Goal: Use online tool/utility: Utilize a website feature to perform a specific function

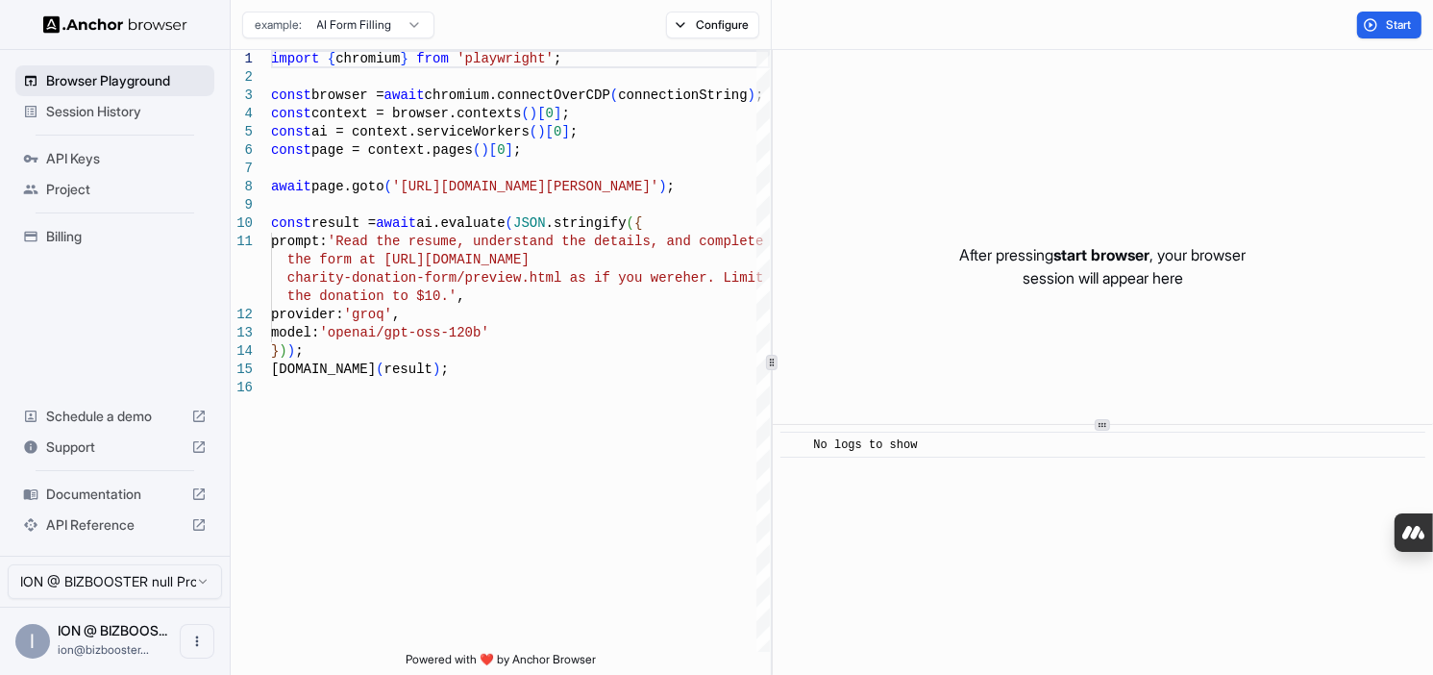
click at [113, 65] on div "Browser Playground" at bounding box center [114, 80] width 199 height 31
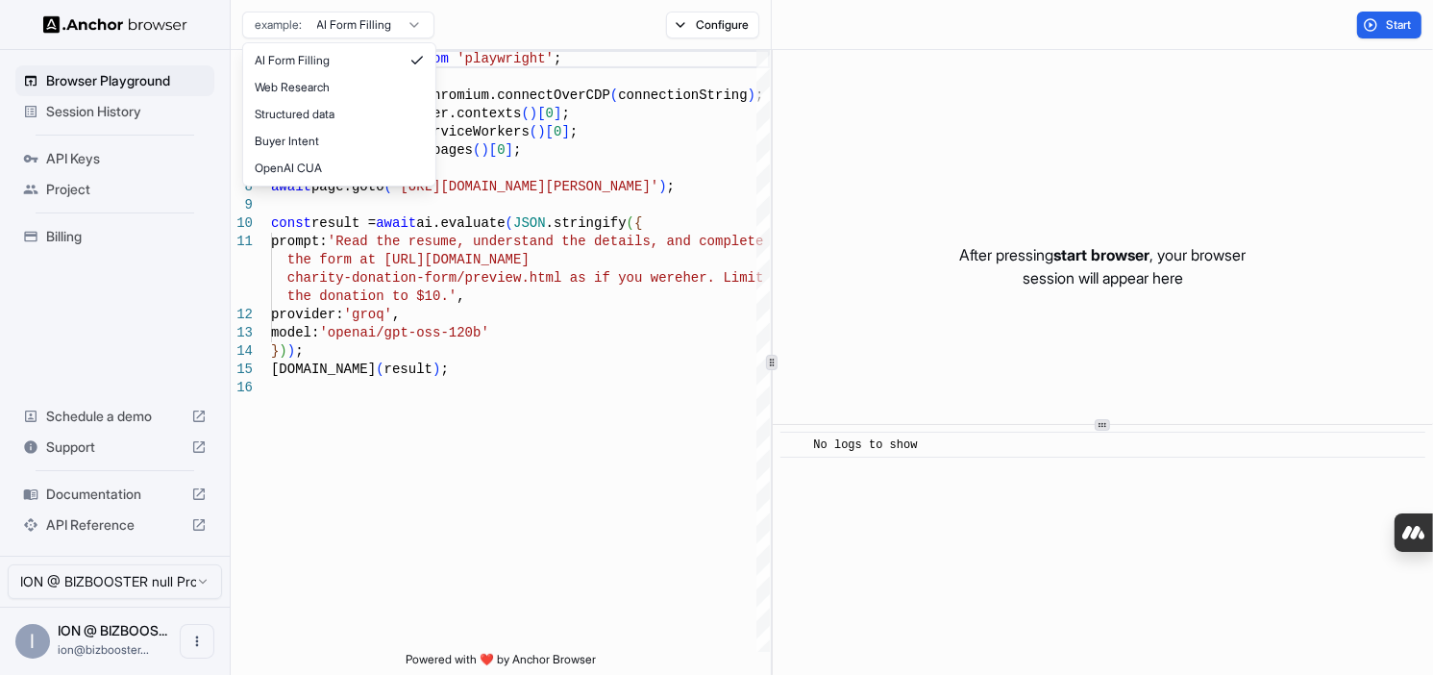
click at [359, 23] on html "Browser Playground Session History API Keys Project Billing Schedule a demo Sup…" at bounding box center [716, 337] width 1433 height 675
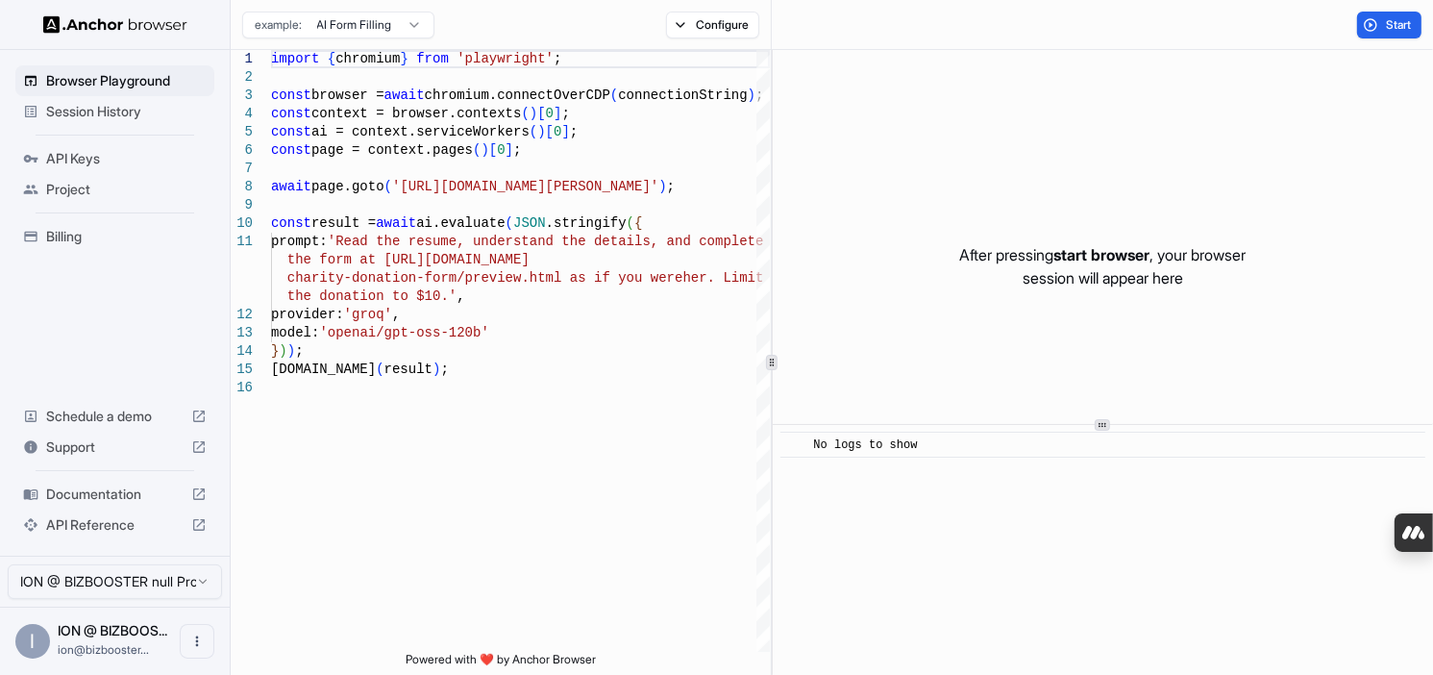
click at [681, 24] on html "Browser Playground Session History API Keys Project Billing Schedule a demo Sup…" at bounding box center [716, 337] width 1433 height 675
click at [681, 24] on button "Configure" at bounding box center [712, 25] width 93 height 27
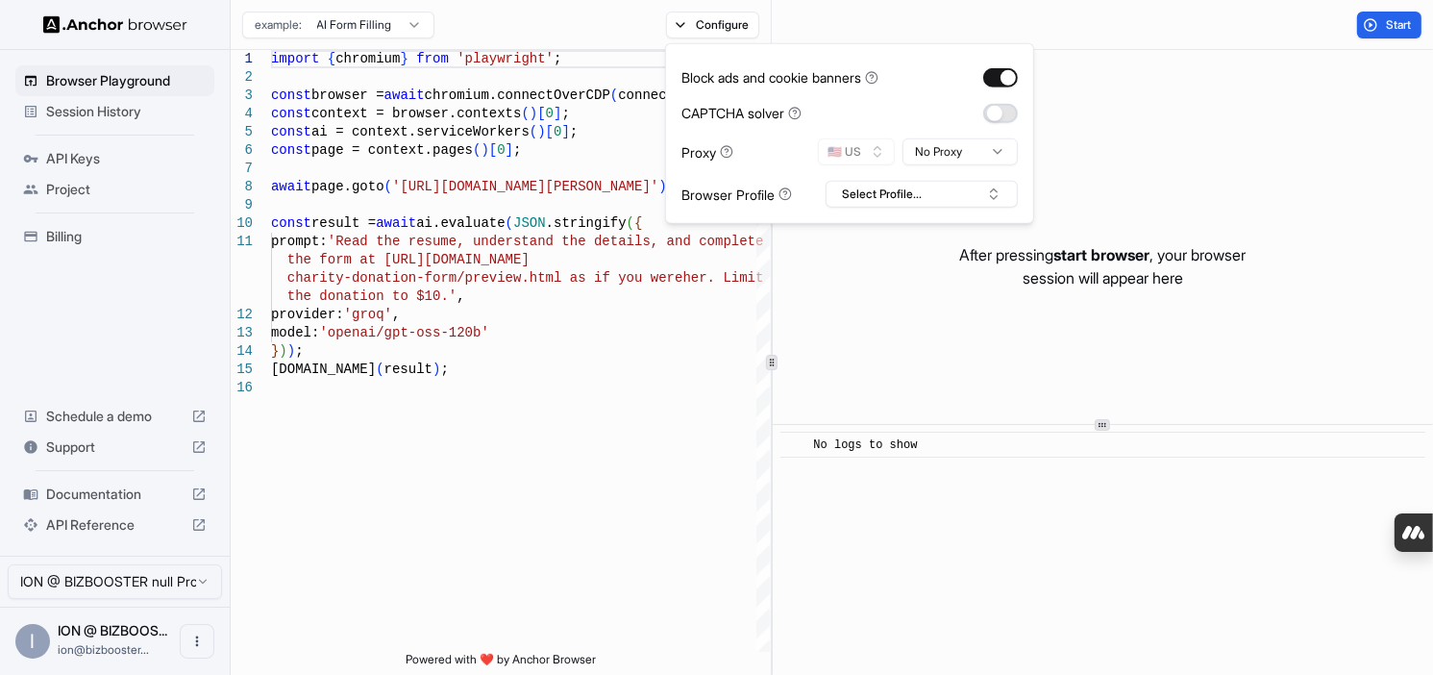
click at [995, 108] on button "button" at bounding box center [1000, 112] width 35 height 19
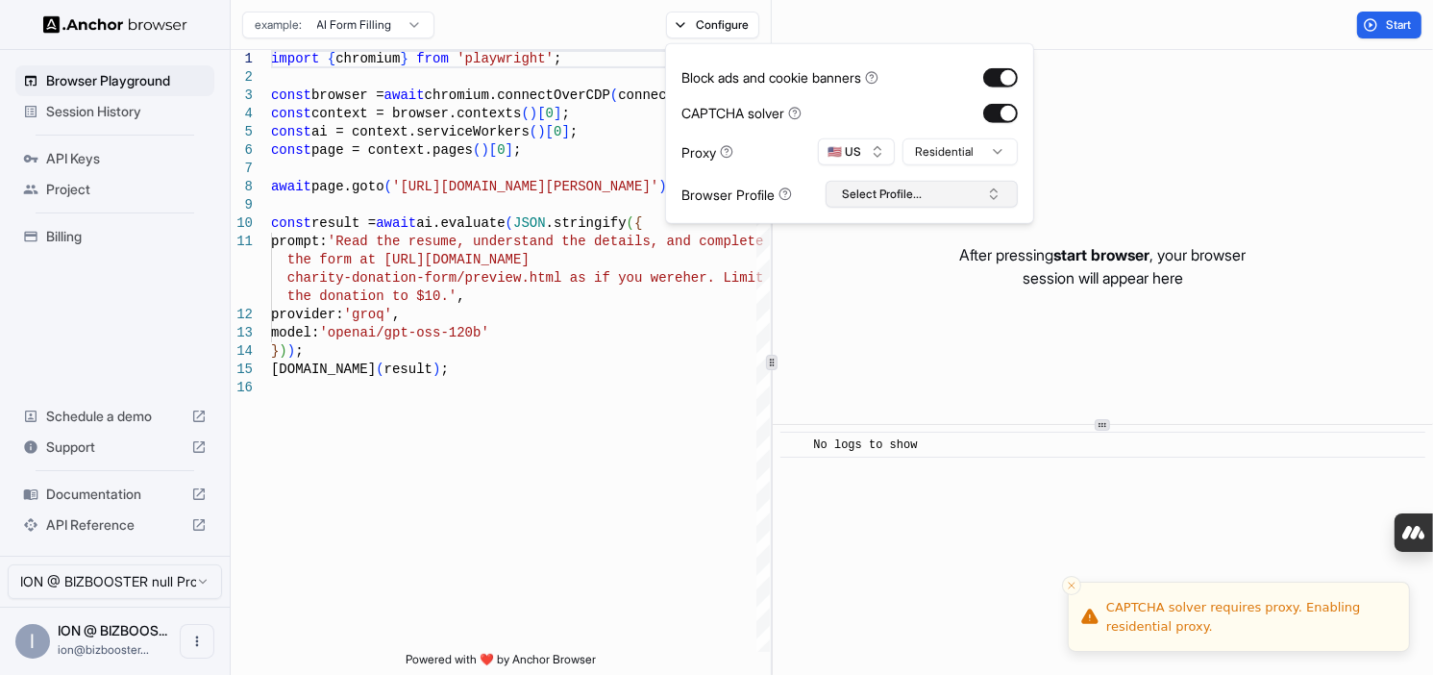
click at [912, 196] on button "Select Profile..." at bounding box center [922, 194] width 192 height 27
click at [840, 157] on button "🇺🇸 US" at bounding box center [856, 151] width 77 height 27
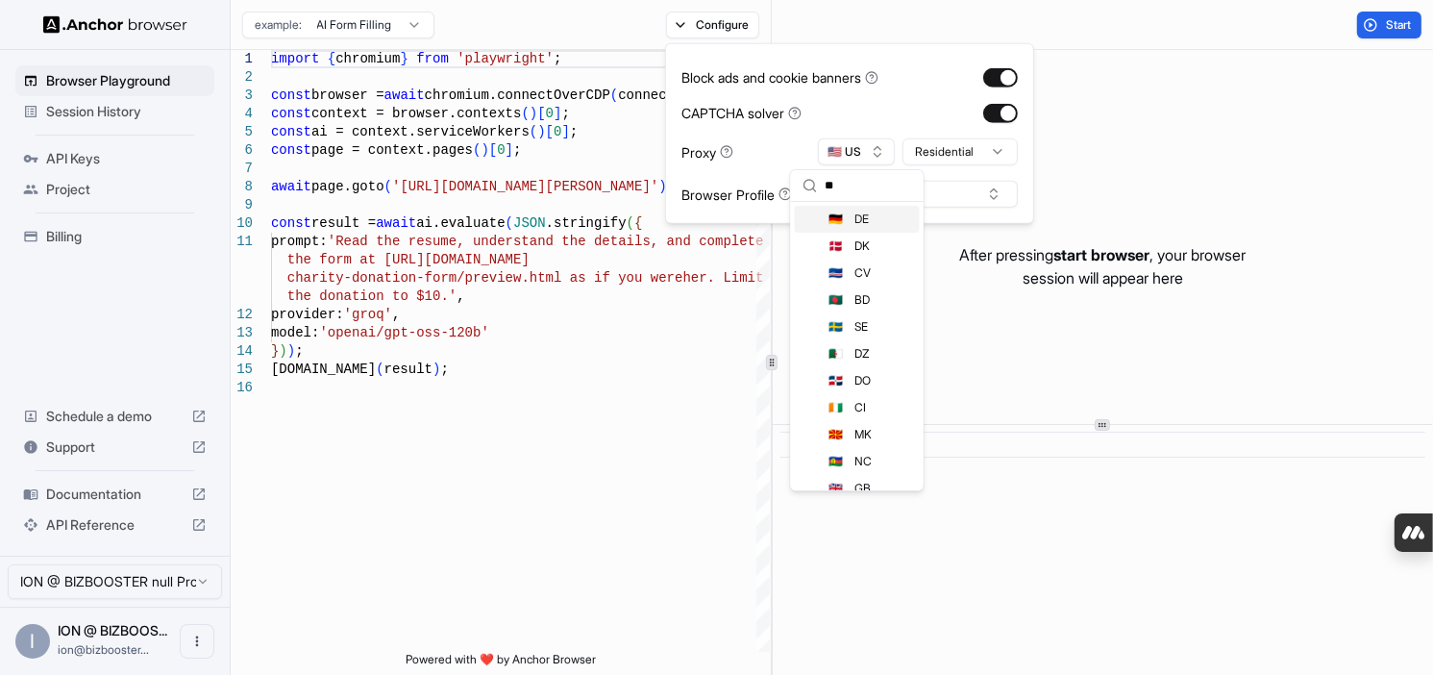
type input "**"
click at [845, 224] on div "🇩🇪 DE" at bounding box center [857, 219] width 125 height 27
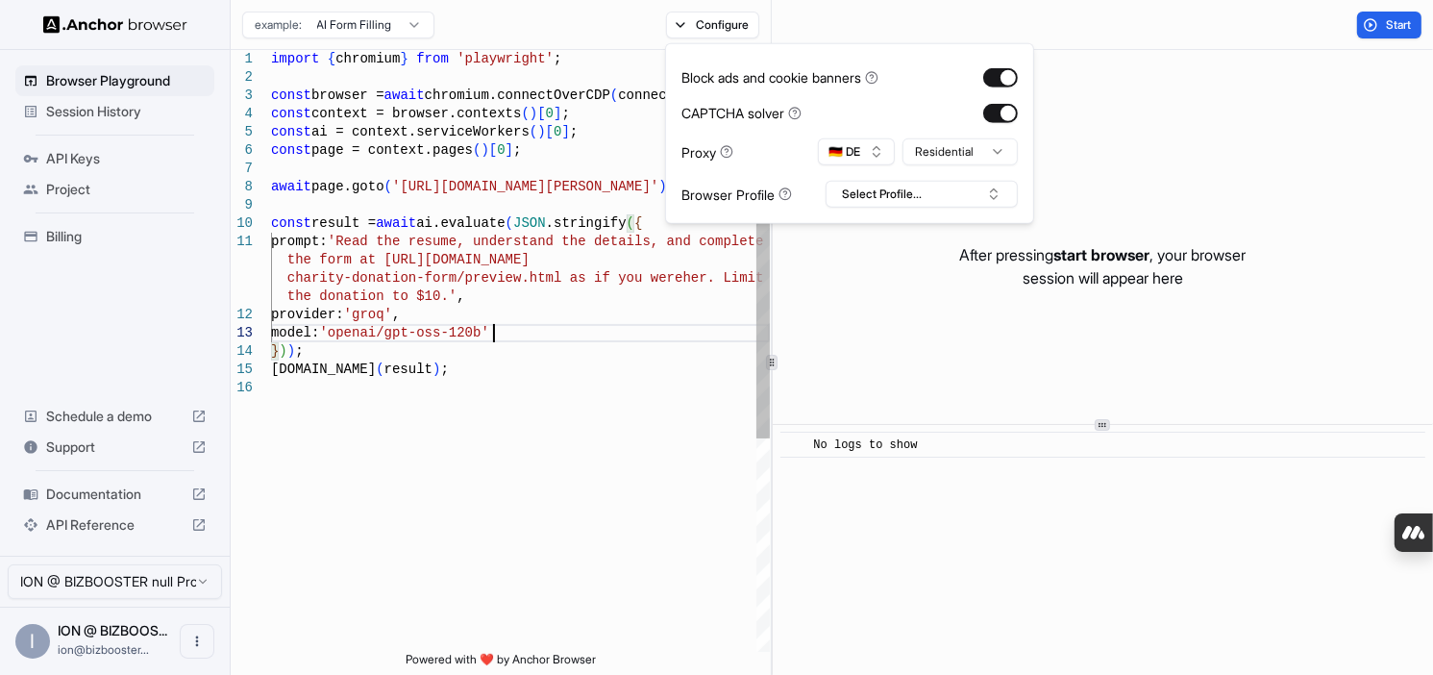
click at [680, 338] on div "import { chromium } from 'playwright' ; const browser = await chromium.connectO…" at bounding box center [520, 515] width 499 height 931
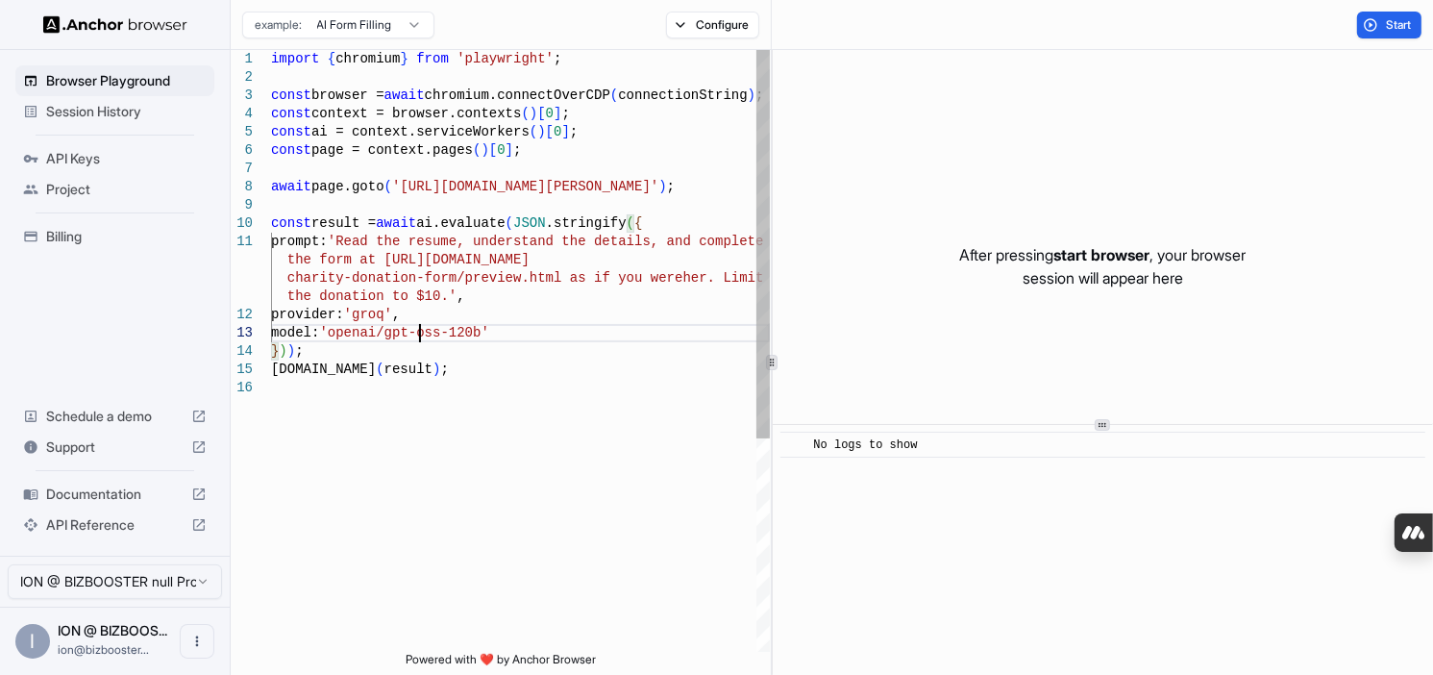
click at [418, 329] on div "import { chromium } from 'playwright' ; const browser = await chromium.connectO…" at bounding box center [520, 515] width 499 height 931
click at [429, 335] on div "import { chromium } from 'playwright' ; const browser = await chromium.connectO…" at bounding box center [520, 515] width 499 height 931
click at [431, 334] on div "import { chromium } from 'playwright' ; const browser = await chromium.connectO…" at bounding box center [520, 515] width 499 height 931
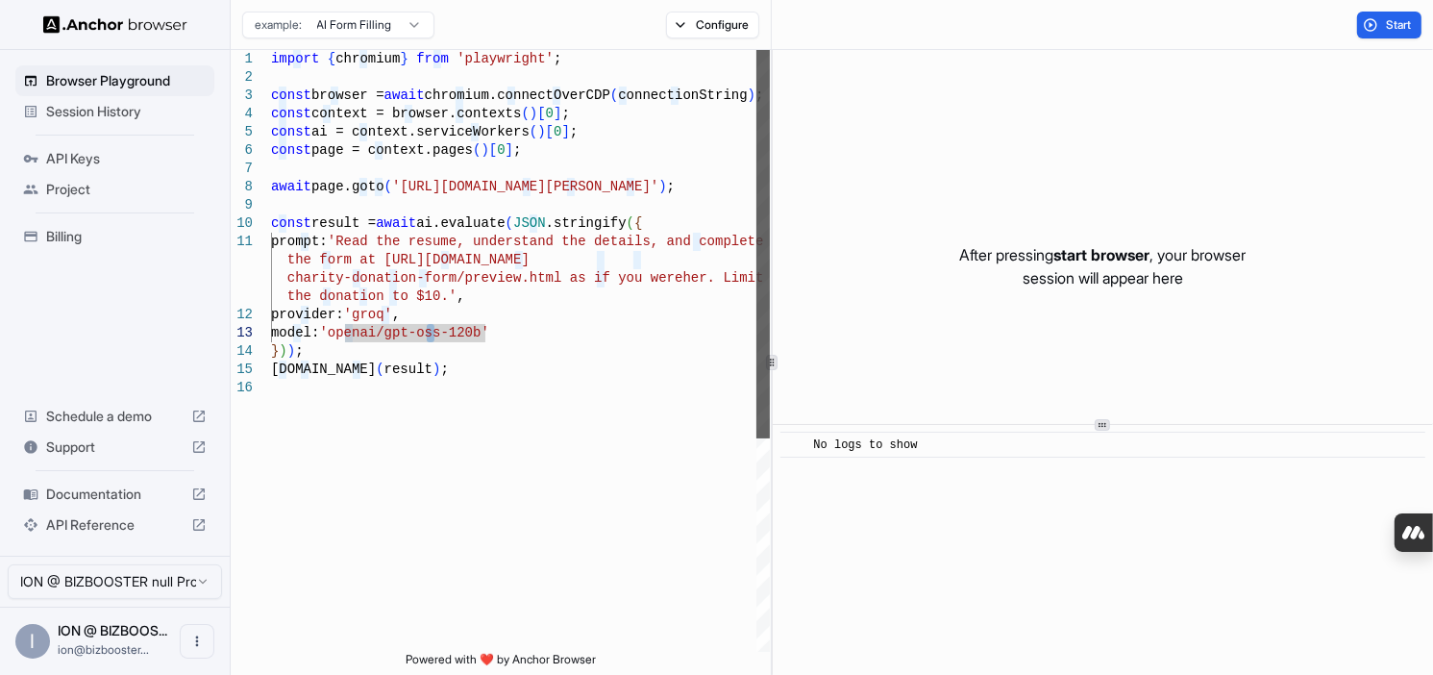
click at [764, 223] on div at bounding box center [763, 244] width 13 height 388
click at [420, 333] on div "import { chromium } from 'playwright' ; const browser = await chromium.connectO…" at bounding box center [520, 515] width 499 height 931
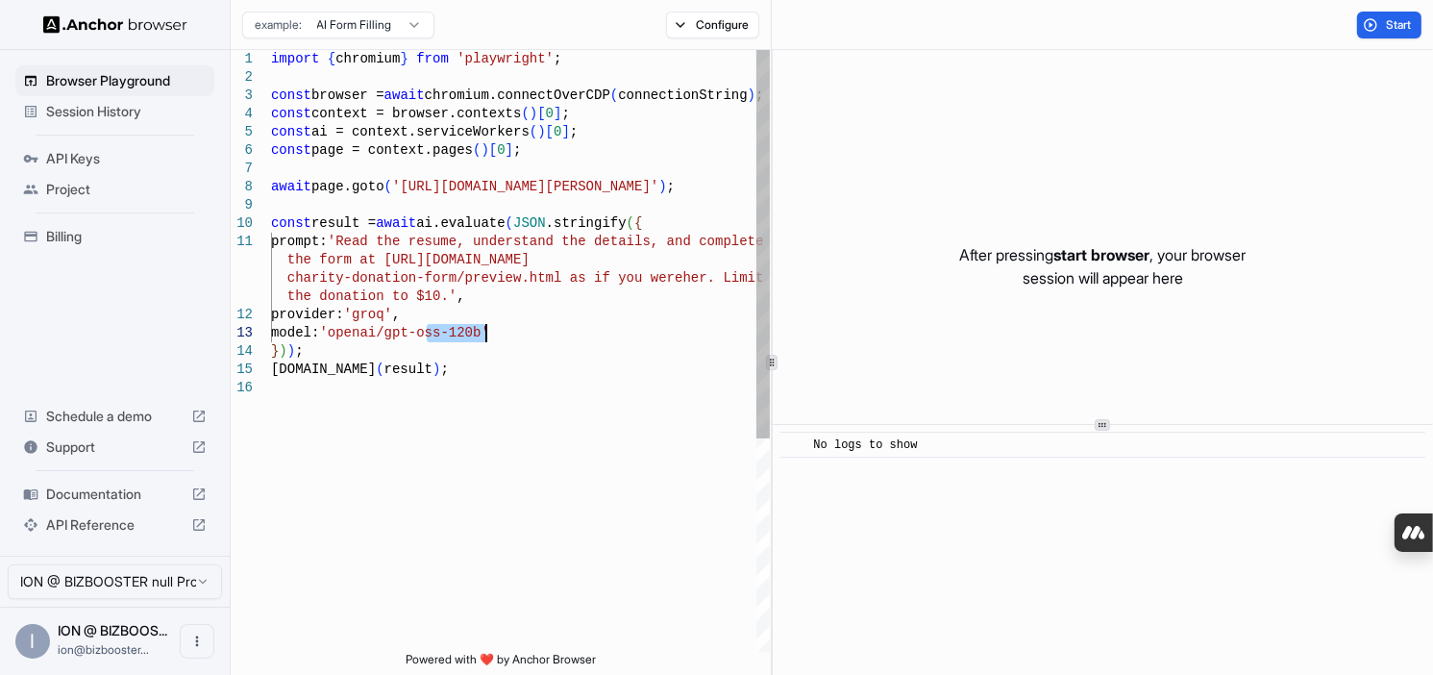
drag, startPoint x: 427, startPoint y: 333, endPoint x: 484, endPoint y: 335, distance: 56.7
click at [484, 335] on div "import { chromium } from 'playwright' ; const browser = await chromium.connectO…" at bounding box center [520, 515] width 499 height 931
click at [466, 242] on div "import { chromium } from 'playwright' ; const browser = await chromium.connectO…" at bounding box center [520, 515] width 499 height 931
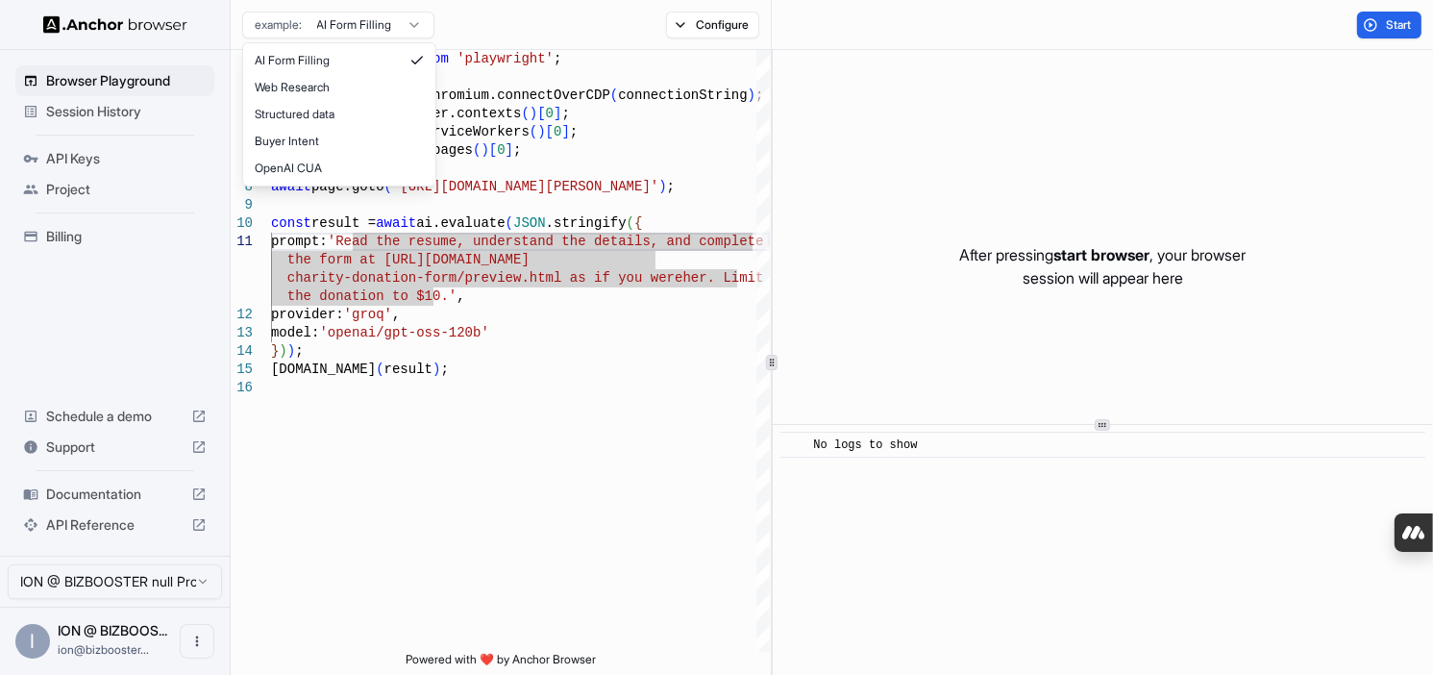
click at [411, 23] on html "Browser Playground Session History API Keys Project Billing Schedule a demo Sup…" at bounding box center [716, 337] width 1433 height 675
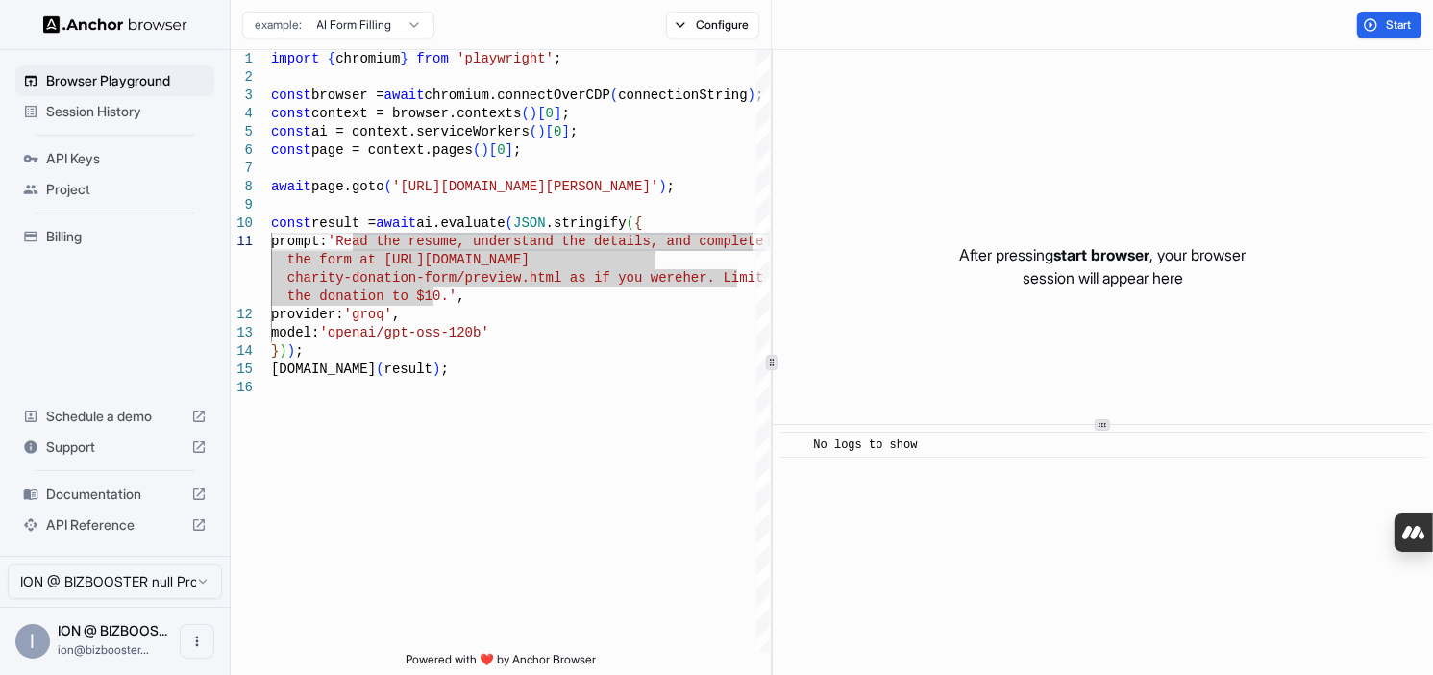
click at [411, 23] on html "Browser Playground Session History API Keys Project Billing Schedule a demo Sup…" at bounding box center [716, 337] width 1433 height 675
click at [685, 16] on button "Configure" at bounding box center [712, 25] width 93 height 27
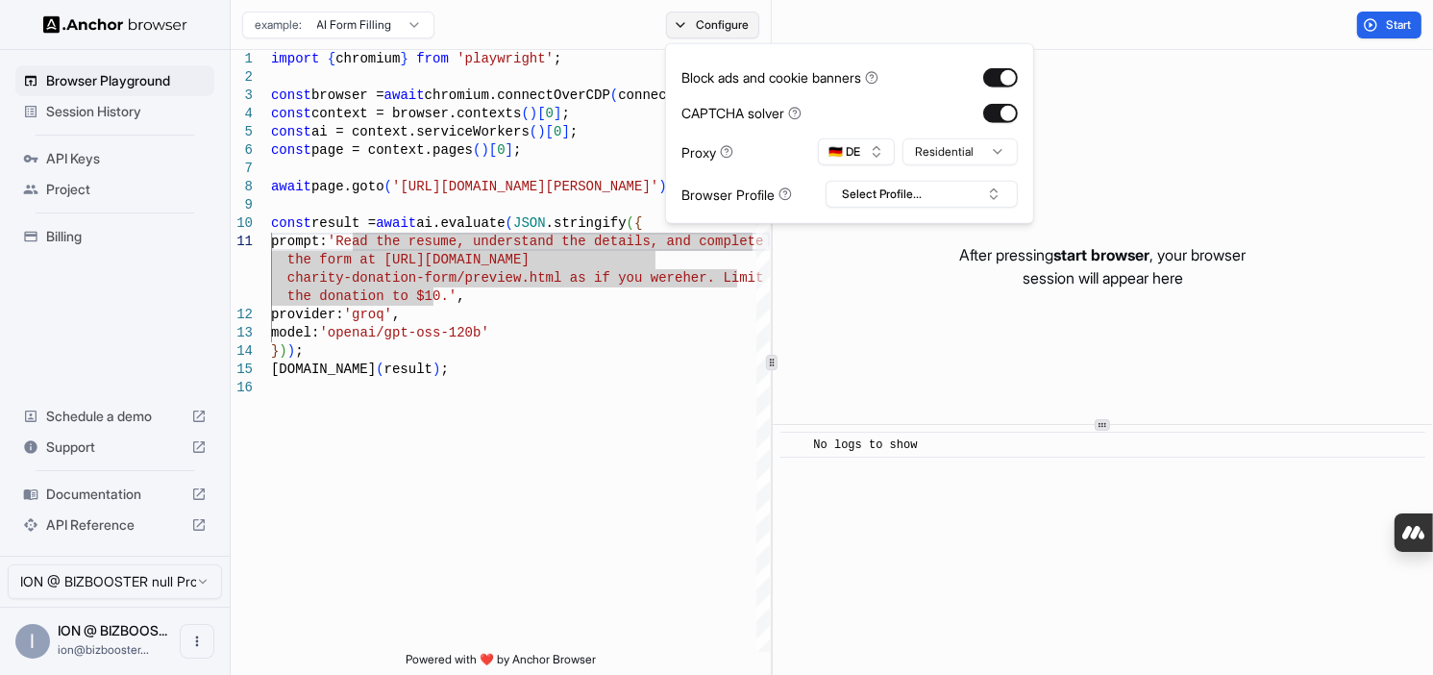
click at [685, 16] on button "Configure" at bounding box center [712, 25] width 93 height 27
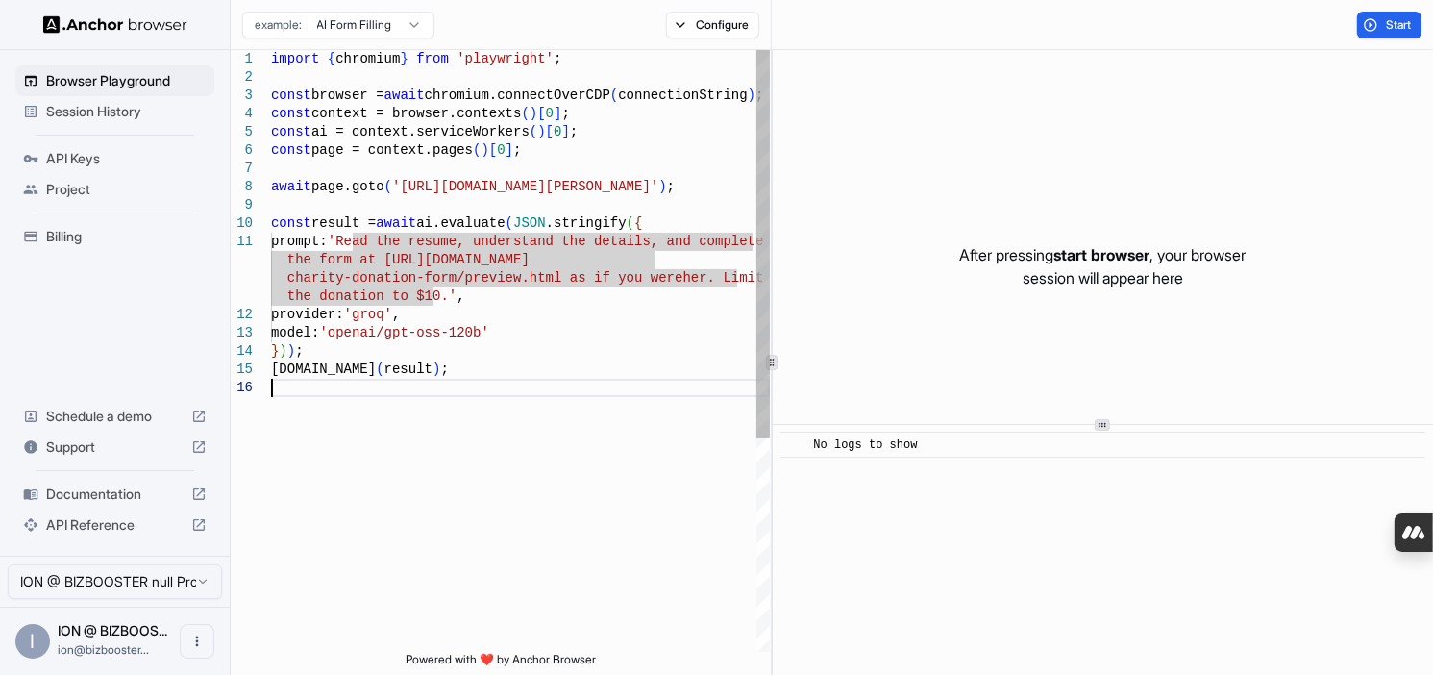
click at [585, 520] on div "import { chromium } from 'playwright' ; const browser = await chromium.connectO…" at bounding box center [520, 515] width 499 height 931
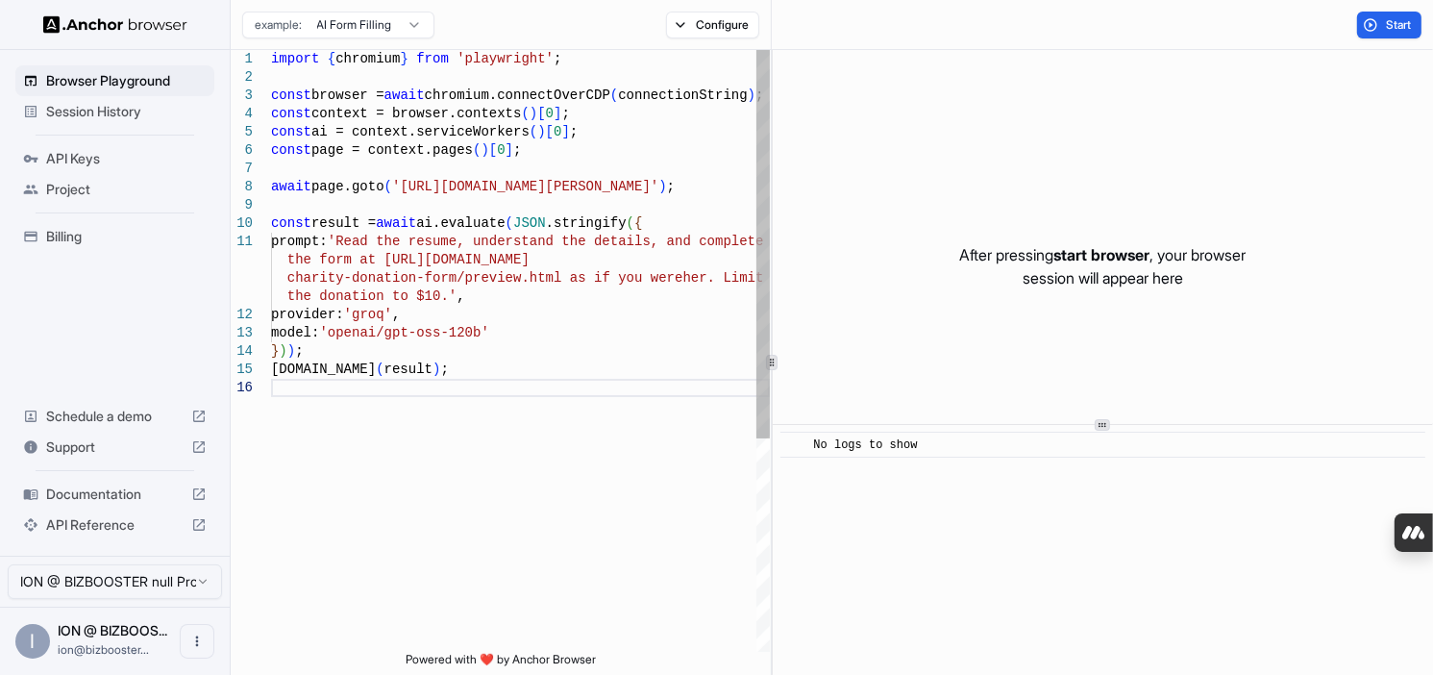
type textarea "**********"
click at [440, 261] on div "import { chromium } from 'playwright' ; const browser = await chromium.connectO…" at bounding box center [520, 506] width 499 height 912
click at [431, 297] on div "import { chromium } from 'playwright' ; const browser = await chromium.connectO…" at bounding box center [520, 506] width 499 height 912
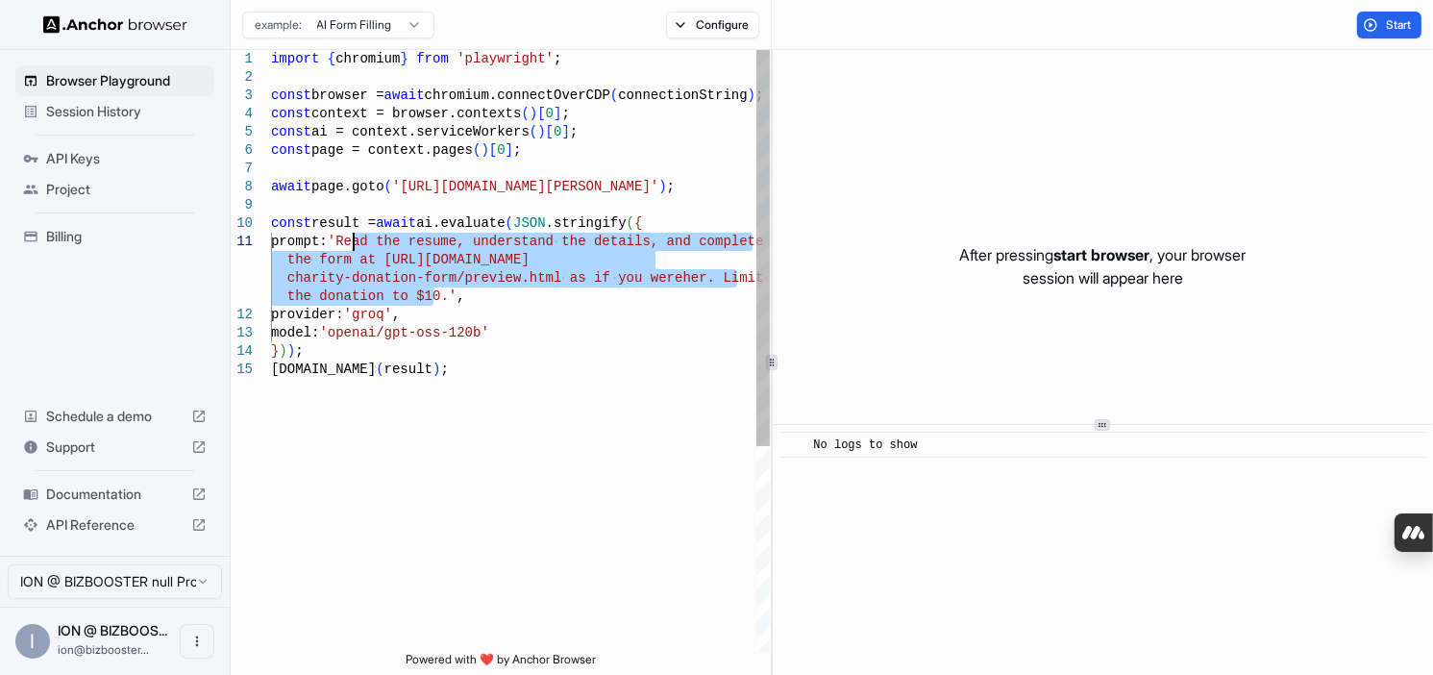
drag, startPoint x: 432, startPoint y: 297, endPoint x: 352, endPoint y: 239, distance: 98.5
click at [352, 239] on div "import { chromium } from 'playwright' ; const browser = await chromium.connectO…" at bounding box center [520, 506] width 499 height 912
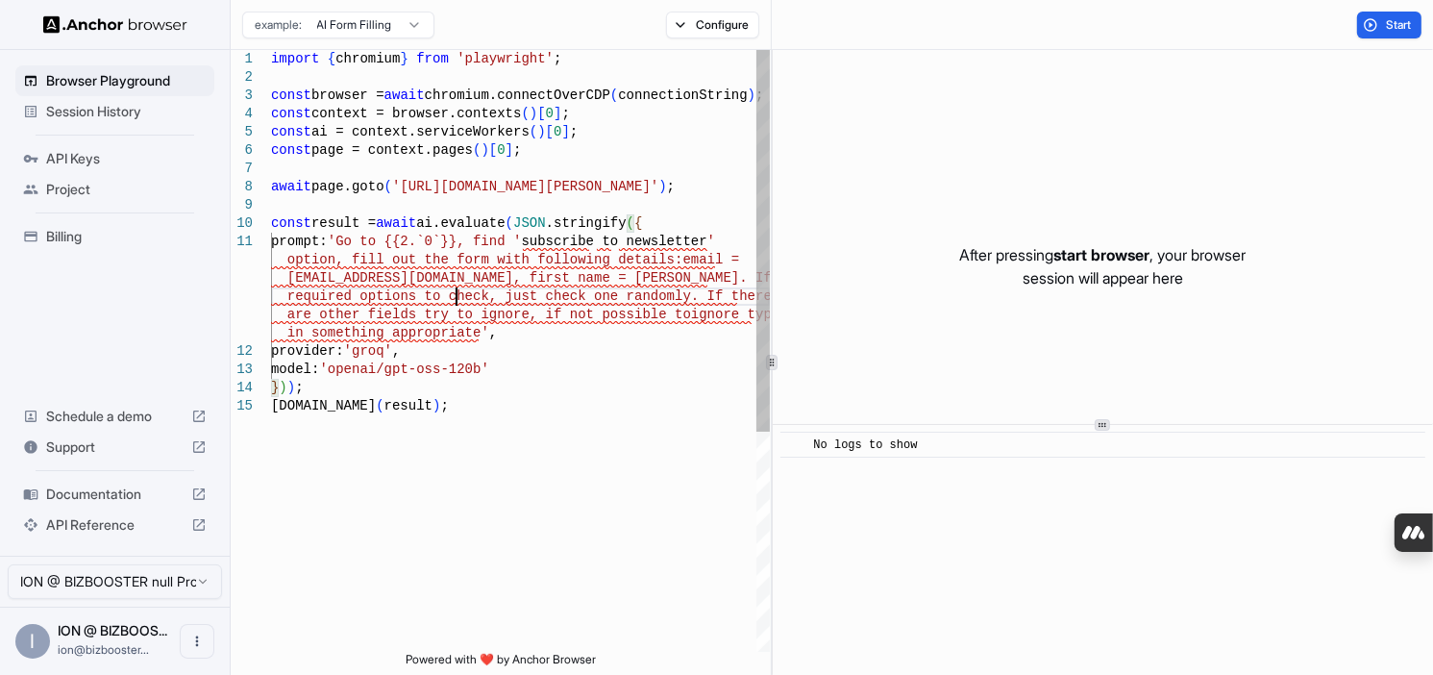
click at [458, 297] on div "import { chromium } from 'playwright' ; const browser = await chromium.connectO…" at bounding box center [520, 524] width 499 height 949
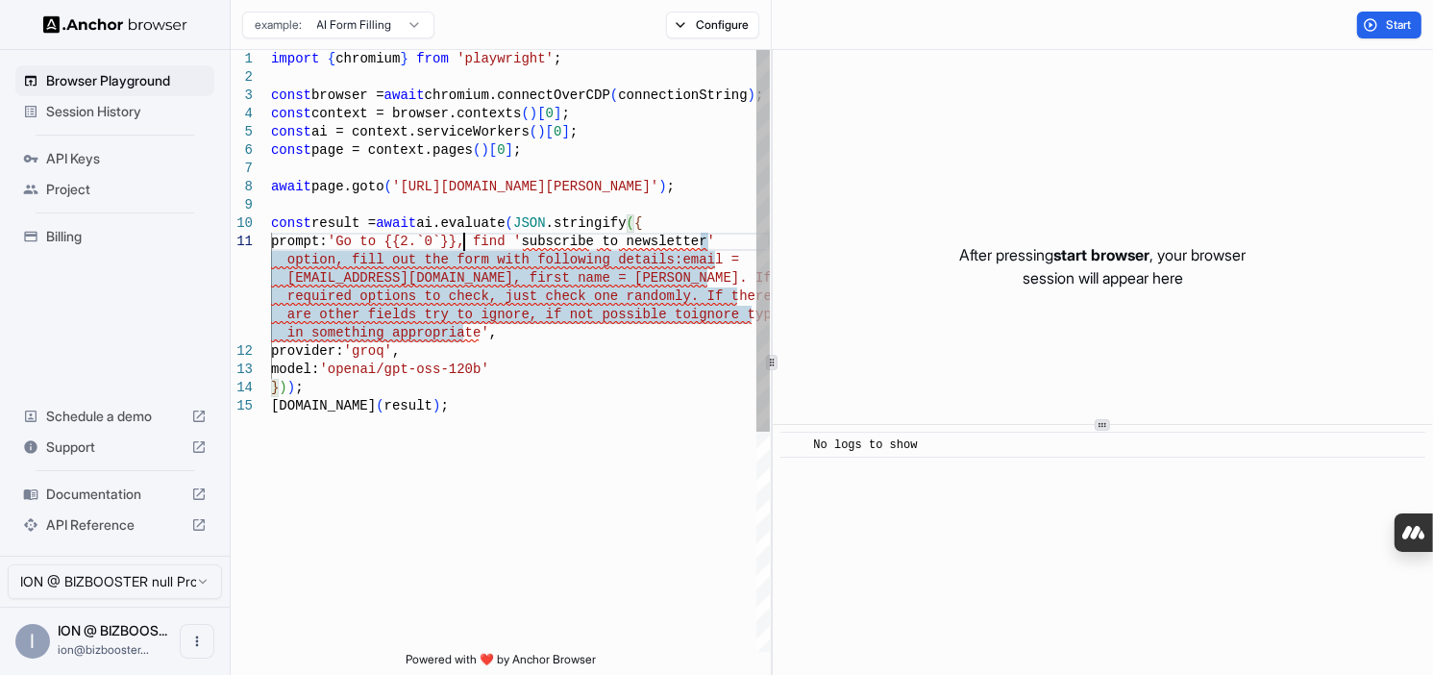
click at [462, 242] on div "import { chromium } from 'playwright' ; const browser = await chromium.connectO…" at bounding box center [520, 524] width 499 height 949
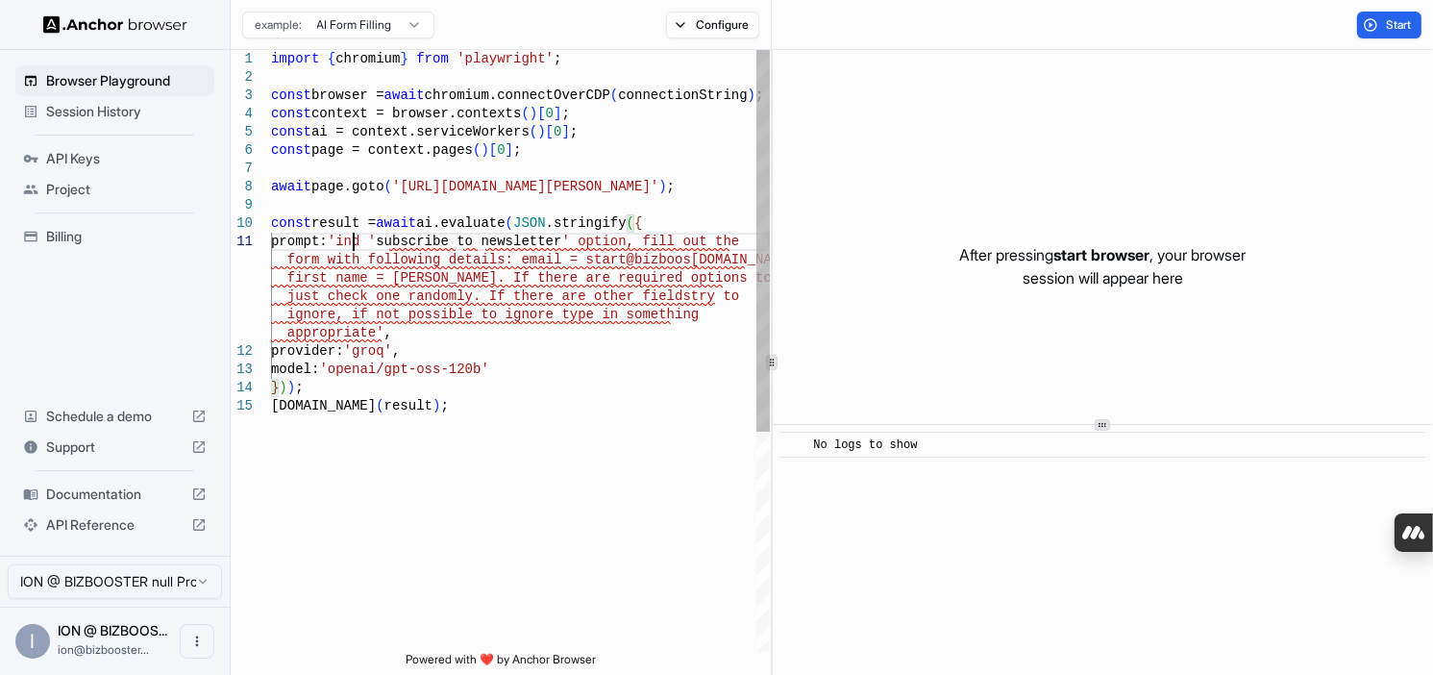
scroll to position [15, 0]
click at [539, 276] on div "import { chromium } from 'playwright' ; const browser = await chromium.connectO…" at bounding box center [520, 524] width 499 height 949
drag, startPoint x: 684, startPoint y: 184, endPoint x: 457, endPoint y: 192, distance: 228.0
click at [457, 192] on div "import { chromium } from 'playwright' ; const browser = await chromium.connectO…" at bounding box center [520, 524] width 499 height 949
click at [683, 188] on div "import { chromium } from 'playwright' ; const browser = await chromium.connectO…" at bounding box center [520, 524] width 499 height 949
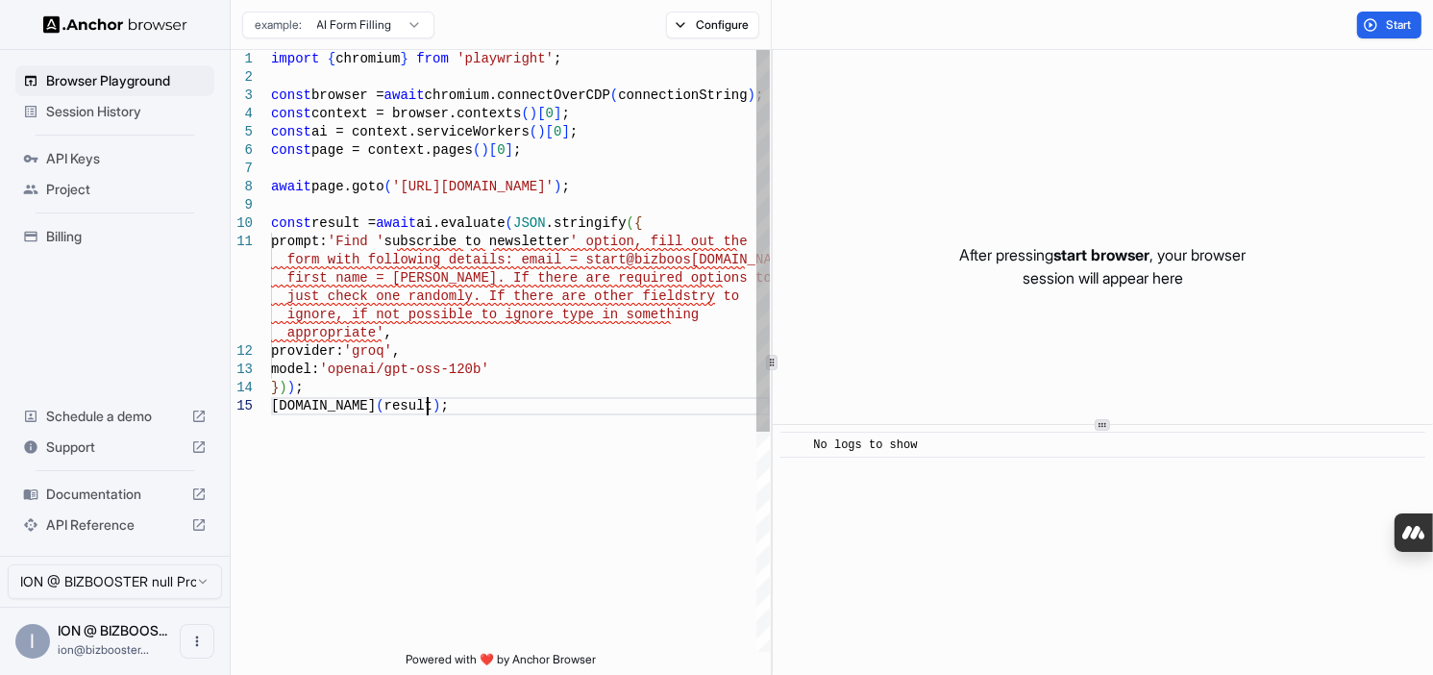
click at [569, 417] on div "import { chromium } from 'playwright' ; const browser = await chromium.connectO…" at bounding box center [520, 524] width 499 height 949
click at [1363, 24] on button "Start" at bounding box center [1389, 25] width 64 height 27
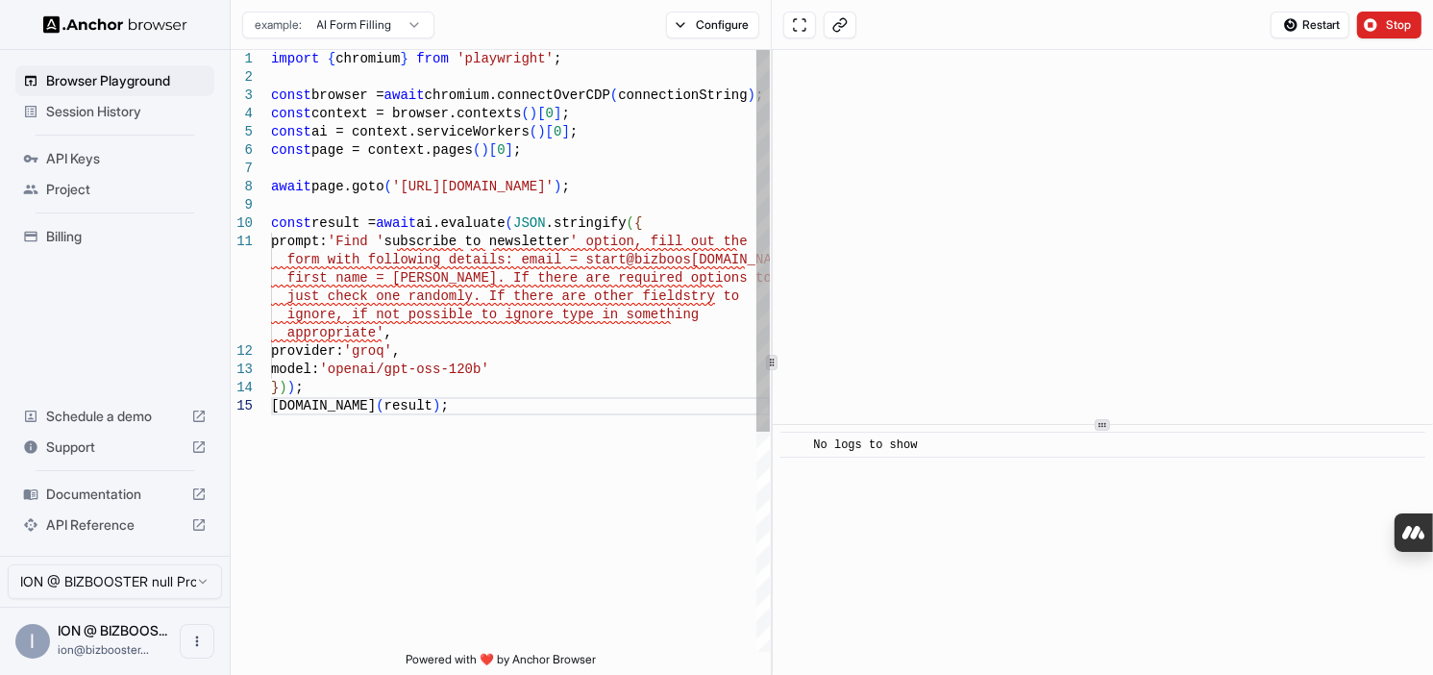
click at [525, 332] on div "import { chromium } from 'playwright' ; const browser = await chromium.connectO…" at bounding box center [520, 524] width 499 height 949
click at [372, 336] on div "import { chromium } from 'playwright' ; const browser = await chromium.connectO…" at bounding box center [520, 524] width 499 height 949
click at [402, 344] on div "import { chromium } from 'playwright' ; const browser = await chromium.connectO…" at bounding box center [520, 524] width 499 height 949
drag, startPoint x: 488, startPoint y: 370, endPoint x: 427, endPoint y: 361, distance: 62.1
click at [427, 361] on div "import { chromium } from 'playwright' ; const browser = await chromium.connectO…" at bounding box center [520, 524] width 499 height 949
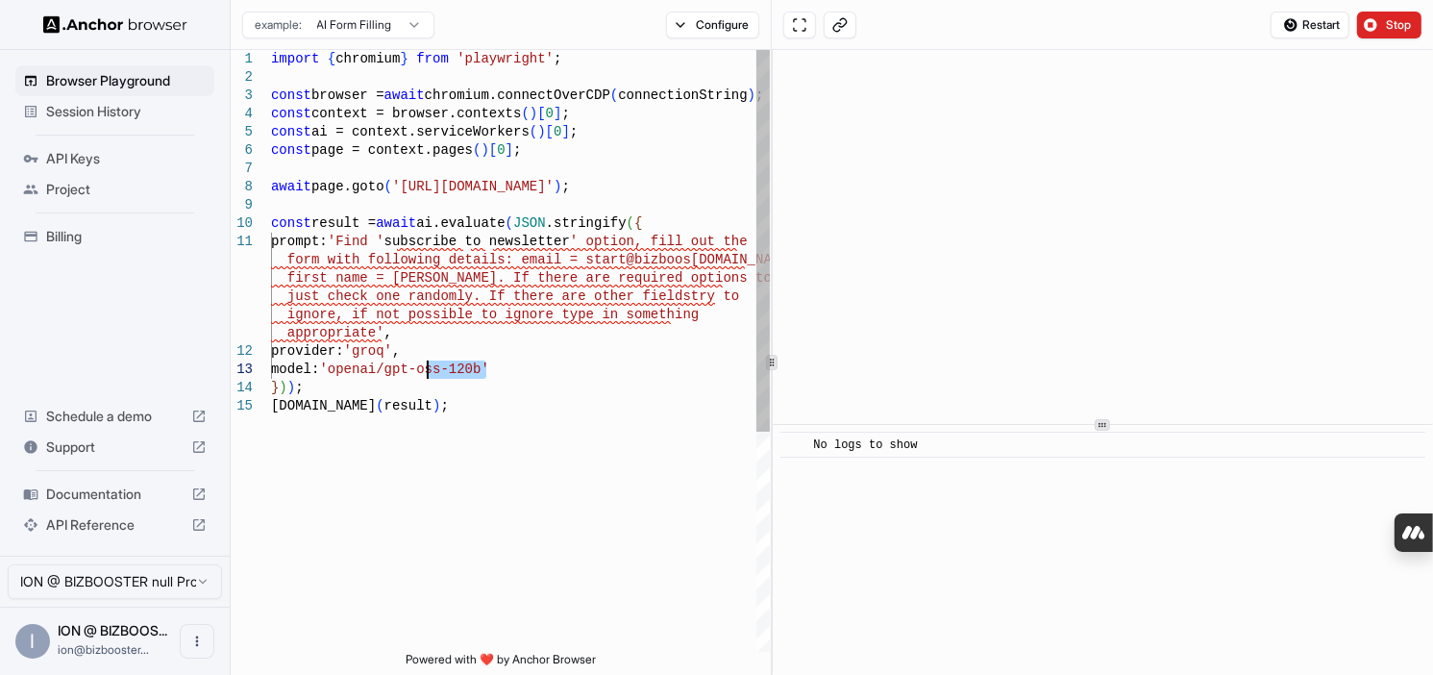
scroll to position [110, 0]
click at [424, 310] on div "import { chromium } from 'playwright' ; const browser = await chromium.connectO…" at bounding box center [520, 524] width 499 height 949
click at [423, 310] on div "import { chromium } from 'playwright' ; const browser = await chromium.connectO…" at bounding box center [520, 524] width 499 height 949
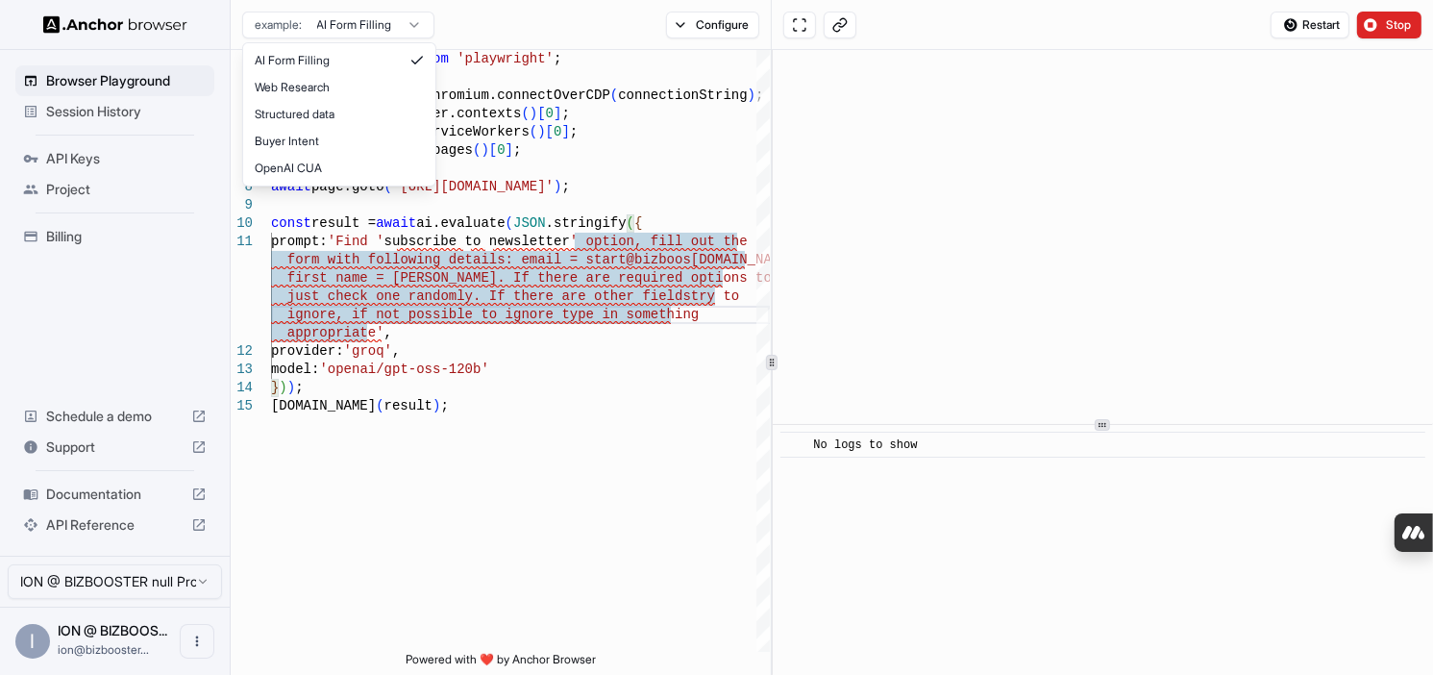
click at [377, 28] on html "Browser Playground Session History API Keys Project Billing Schedule a demo Sup…" at bounding box center [716, 337] width 1433 height 675
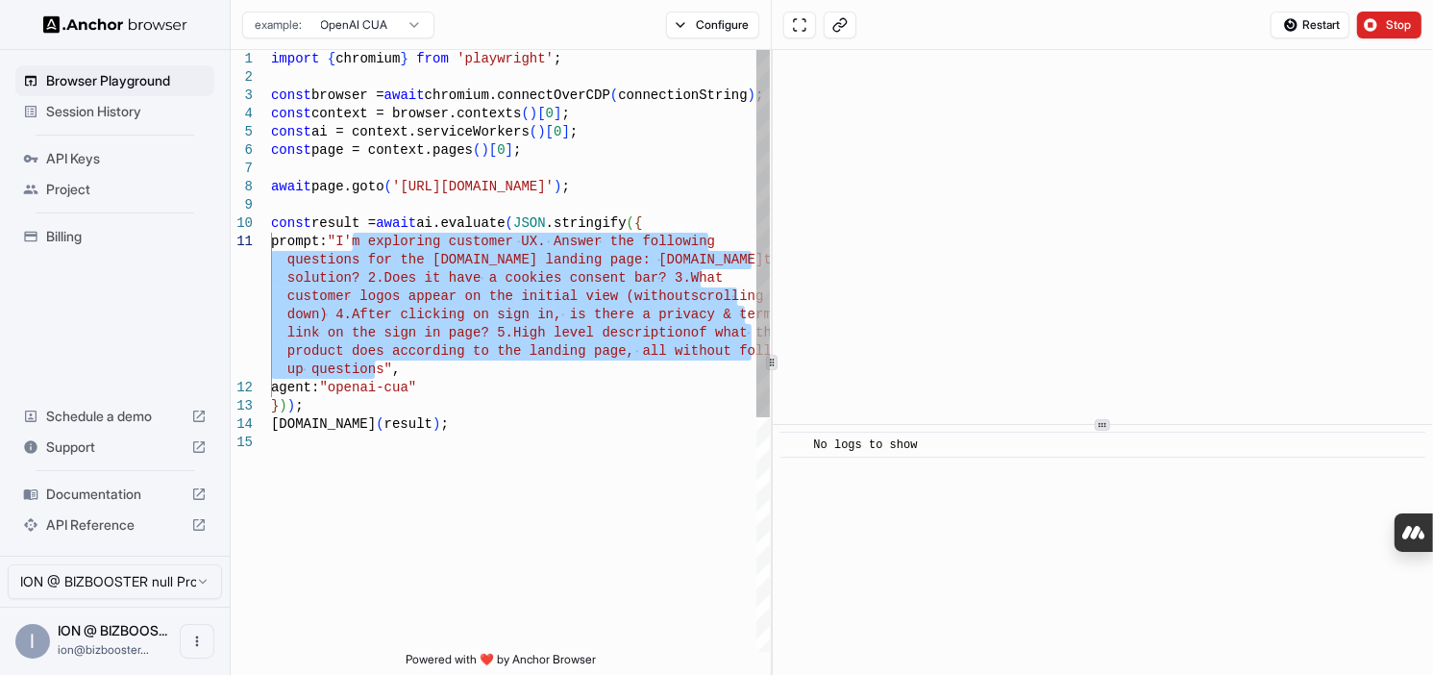
drag, startPoint x: 374, startPoint y: 367, endPoint x: 352, endPoint y: 242, distance: 126.9
click at [352, 242] on div "import { chromium } from 'playwright' ; const browser = await chromium.connectO…" at bounding box center [520, 542] width 499 height 985
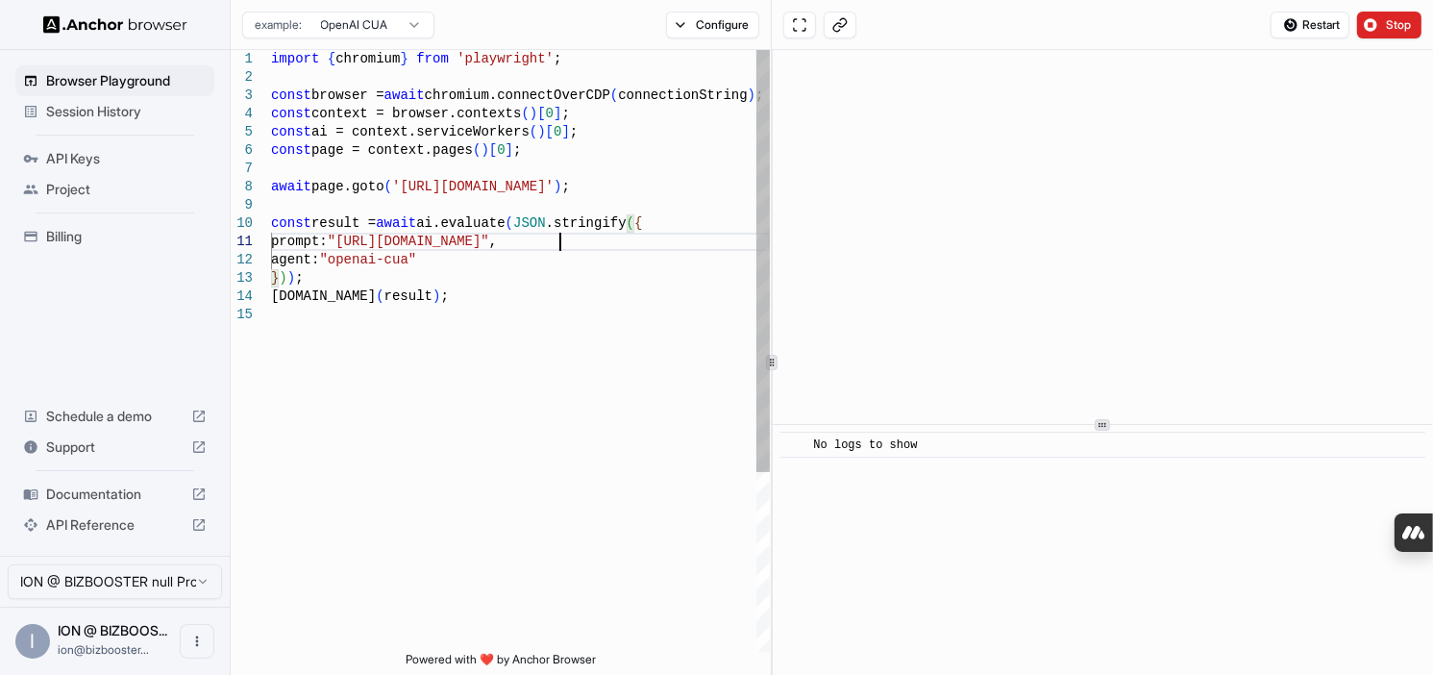
scroll to position [90, 0]
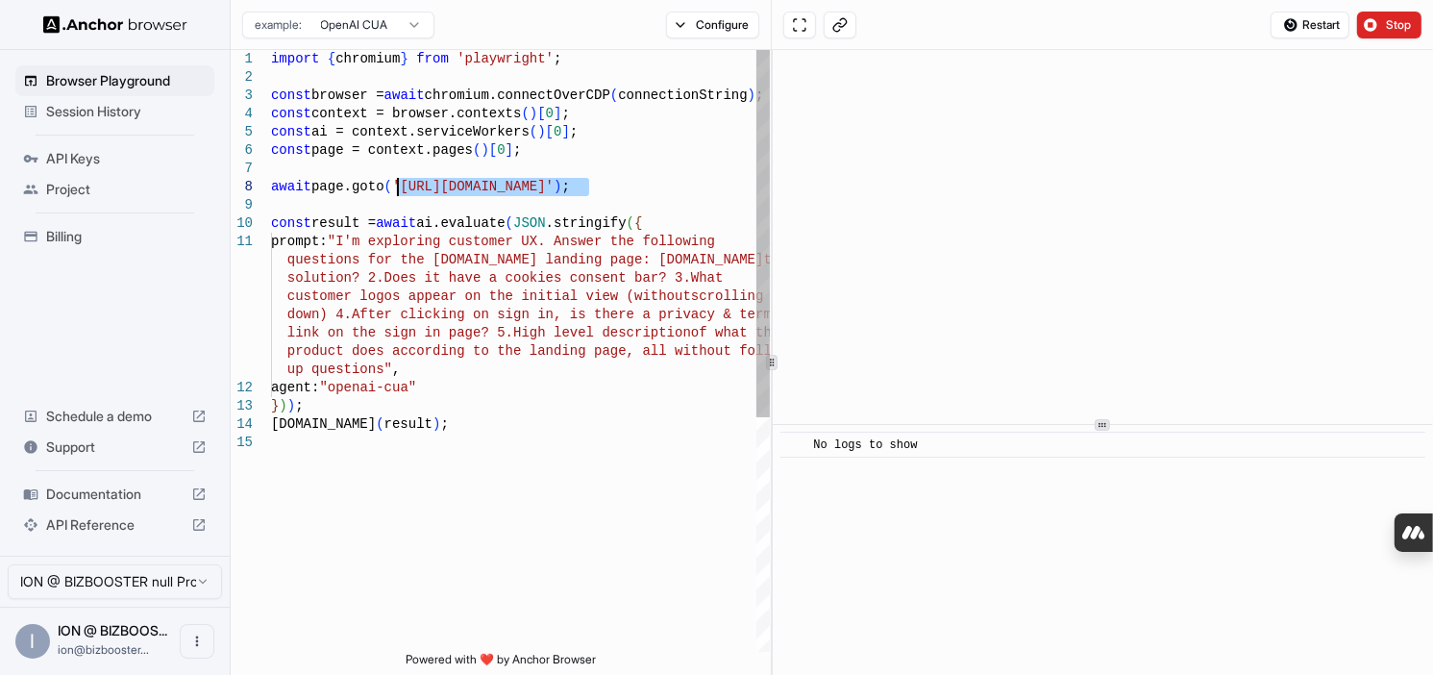
drag, startPoint x: 590, startPoint y: 184, endPoint x: 397, endPoint y: 187, distance: 193.3
click at [397, 187] on div "import { chromium } from 'playwright' ; const browser = await chromium.connectO…" at bounding box center [520, 542] width 499 height 985
click at [415, 286] on div "import { chromium } from 'playwright' ; const browser = await chromium.connectO…" at bounding box center [520, 542] width 499 height 985
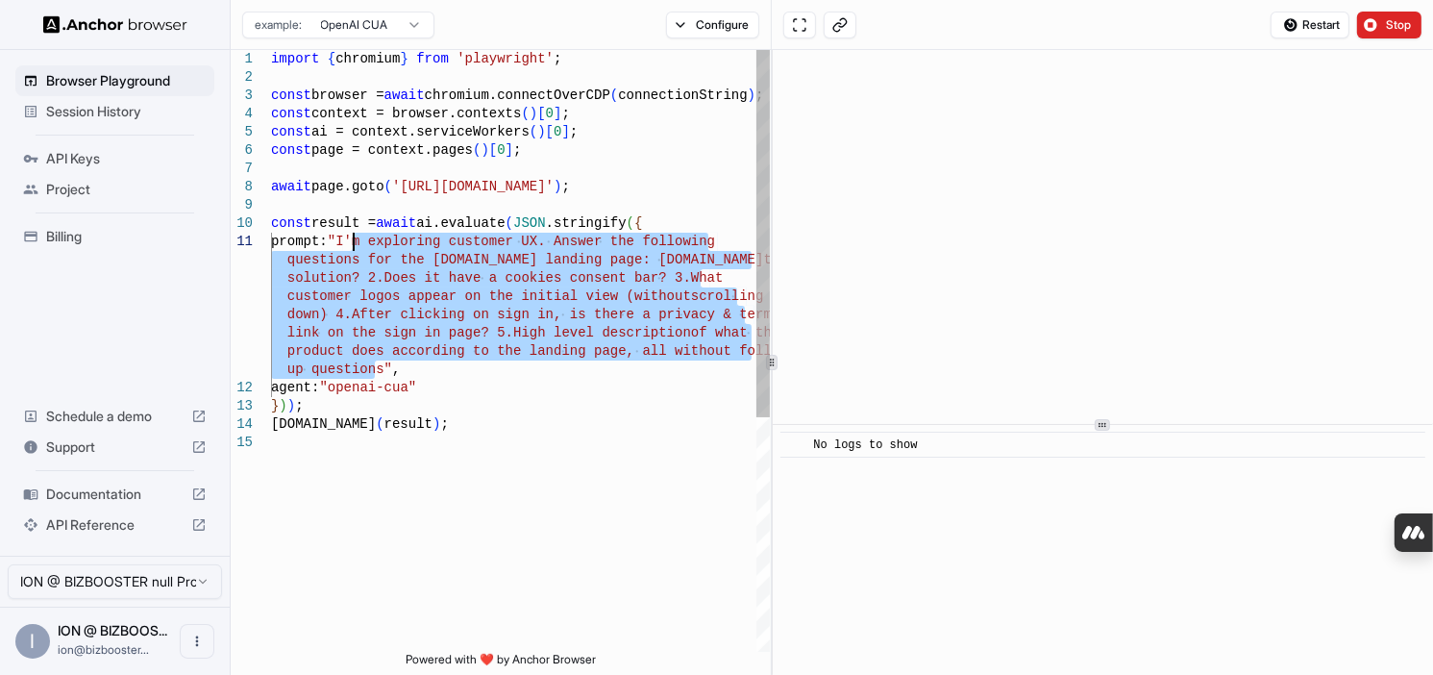
drag, startPoint x: 376, startPoint y: 363, endPoint x: 354, endPoint y: 241, distance: 124.1
click at [354, 241] on div "import { chromium } from 'playwright' ; const browser = await chromium.connectO…" at bounding box center [520, 542] width 499 height 985
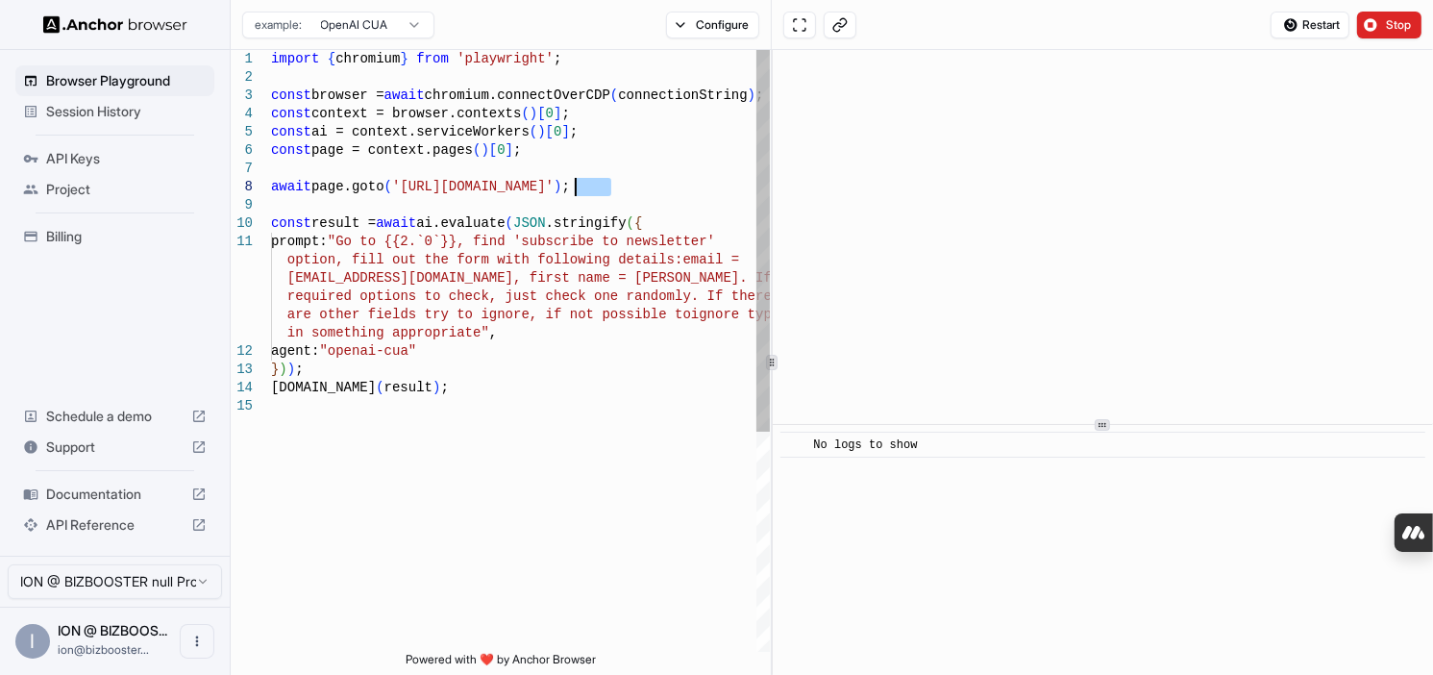
drag, startPoint x: 608, startPoint y: 186, endPoint x: 575, endPoint y: 186, distance: 32.7
click at [575, 186] on div "import { chromium } from 'playwright' ; const browser = await chromium.connectO…" at bounding box center [520, 524] width 499 height 949
drag, startPoint x: 608, startPoint y: 184, endPoint x: 593, endPoint y: 182, distance: 14.5
click at [593, 182] on div "import { chromium } from 'playwright' ; const browser = await chromium.connectO…" at bounding box center [520, 524] width 499 height 949
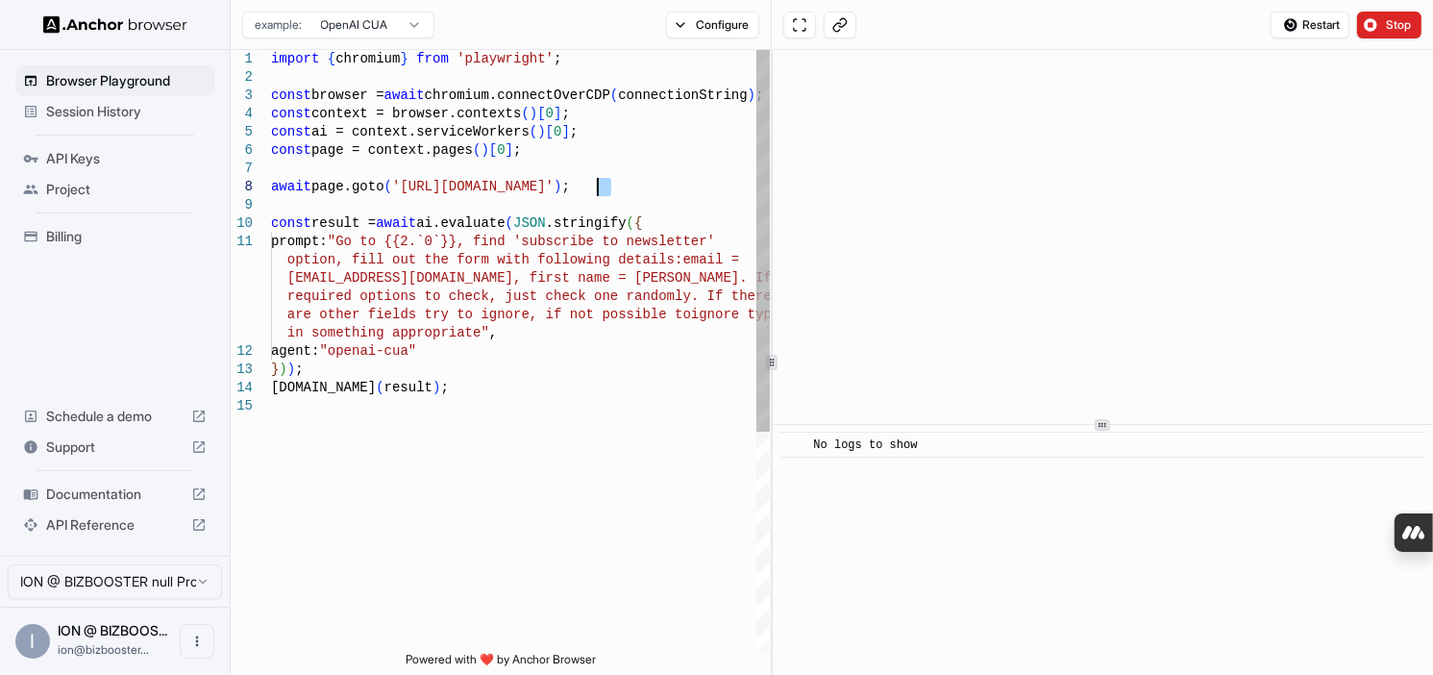
click at [593, 182] on div "import { chromium } from 'playwright' ; const browser = await chromium.connectO…" at bounding box center [520, 524] width 499 height 949
drag, startPoint x: 604, startPoint y: 185, endPoint x: 394, endPoint y: 186, distance: 209.6
click at [394, 186] on div "import { chromium } from 'playwright' ; const browser = await chromium.connectO…" at bounding box center [520, 524] width 499 height 949
click at [450, 272] on div "import { chromium } from 'playwright' ; const browser = await chromium.connectO…" at bounding box center [520, 524] width 499 height 949
drag, startPoint x: 464, startPoint y: 243, endPoint x: 397, endPoint y: 243, distance: 67.3
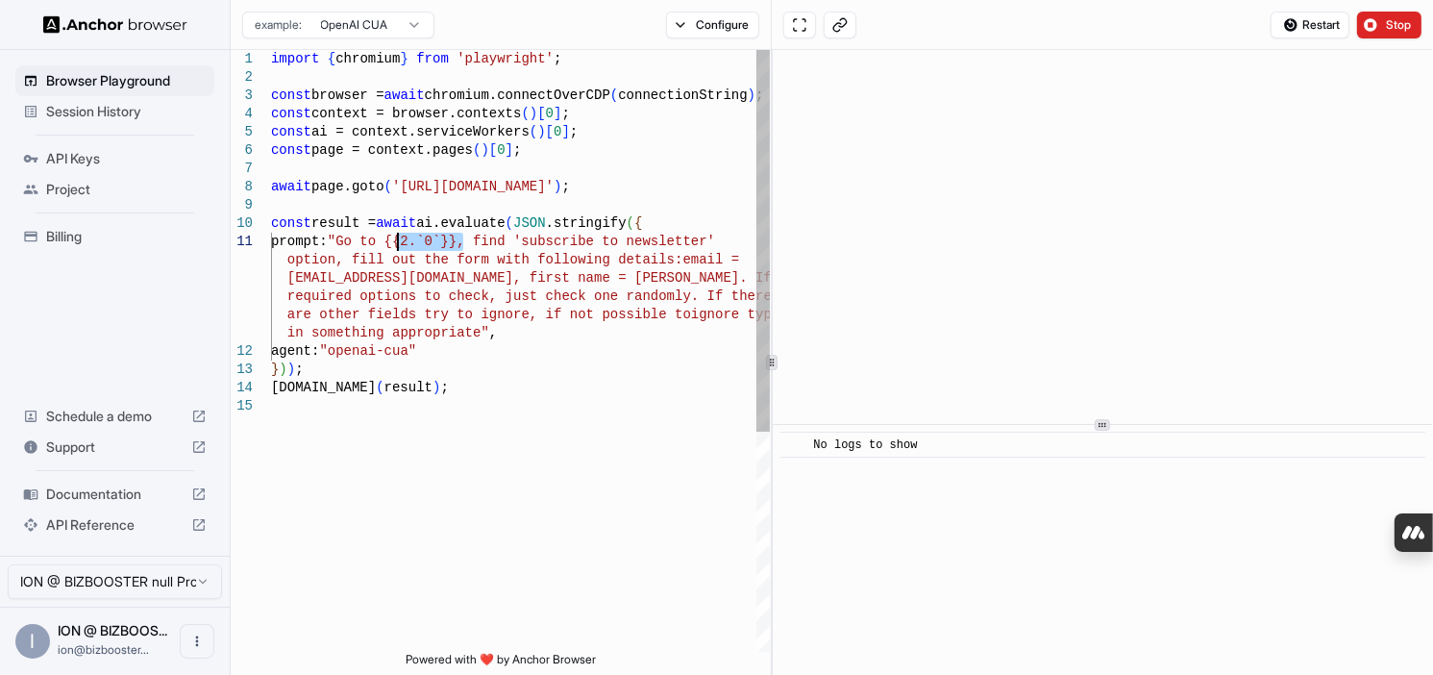
click at [397, 243] on div "import { chromium } from 'playwright' ; const browser = await chromium.connectO…" at bounding box center [520, 524] width 499 height 949
type textarea "**********"
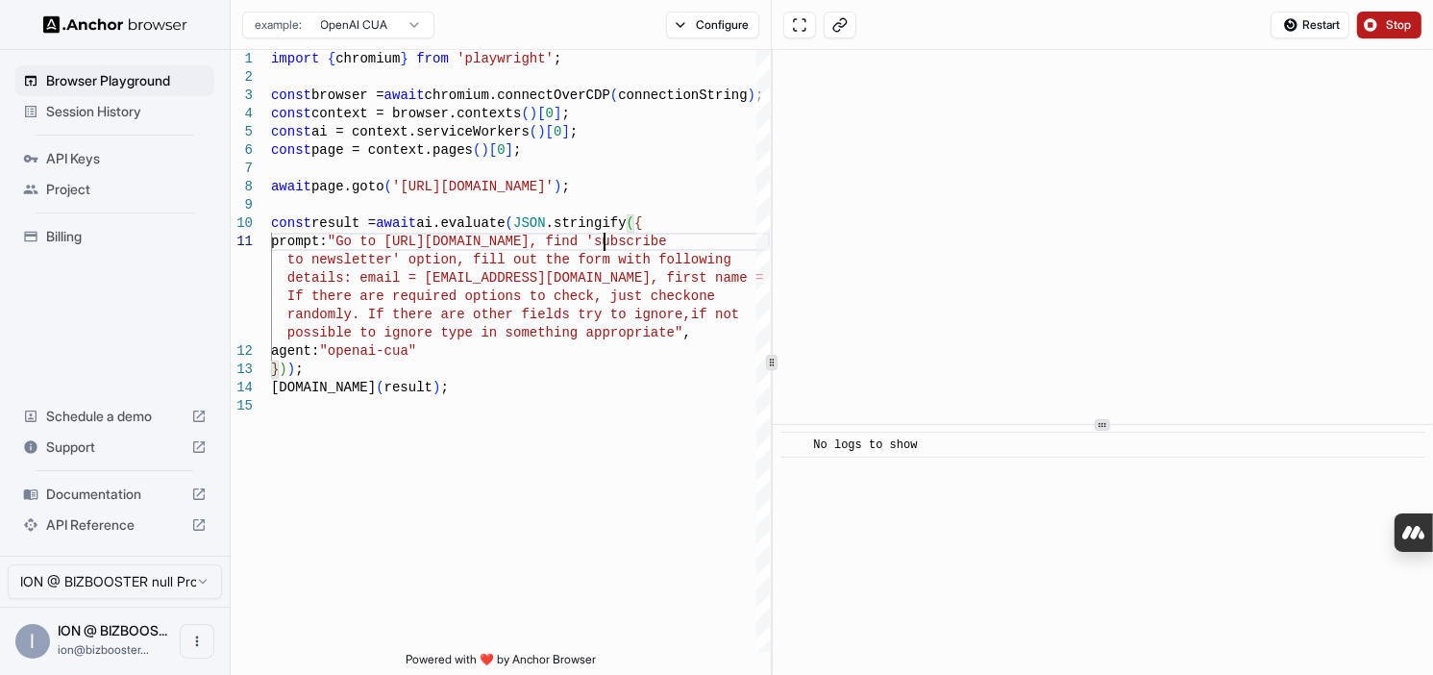
click at [1409, 21] on span "Stop" at bounding box center [1399, 24] width 27 height 15
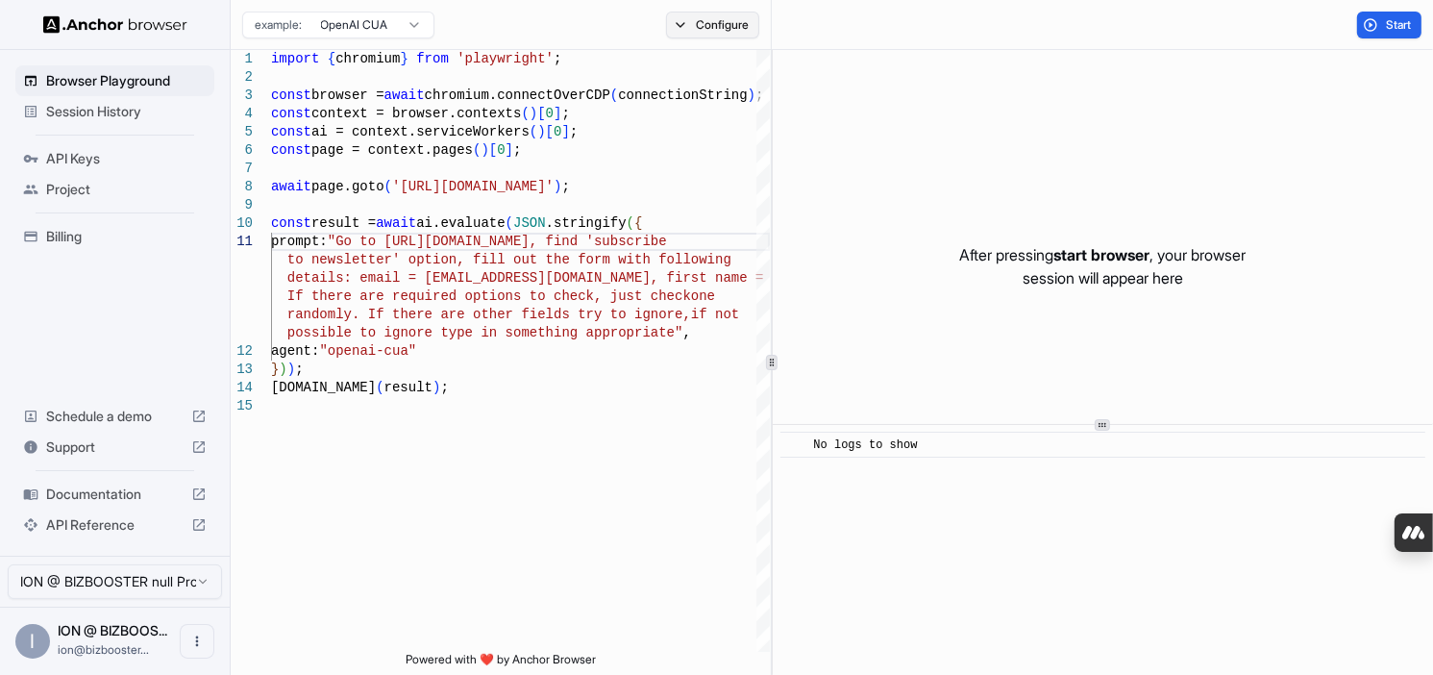
click at [735, 28] on button "Configure" at bounding box center [712, 25] width 93 height 27
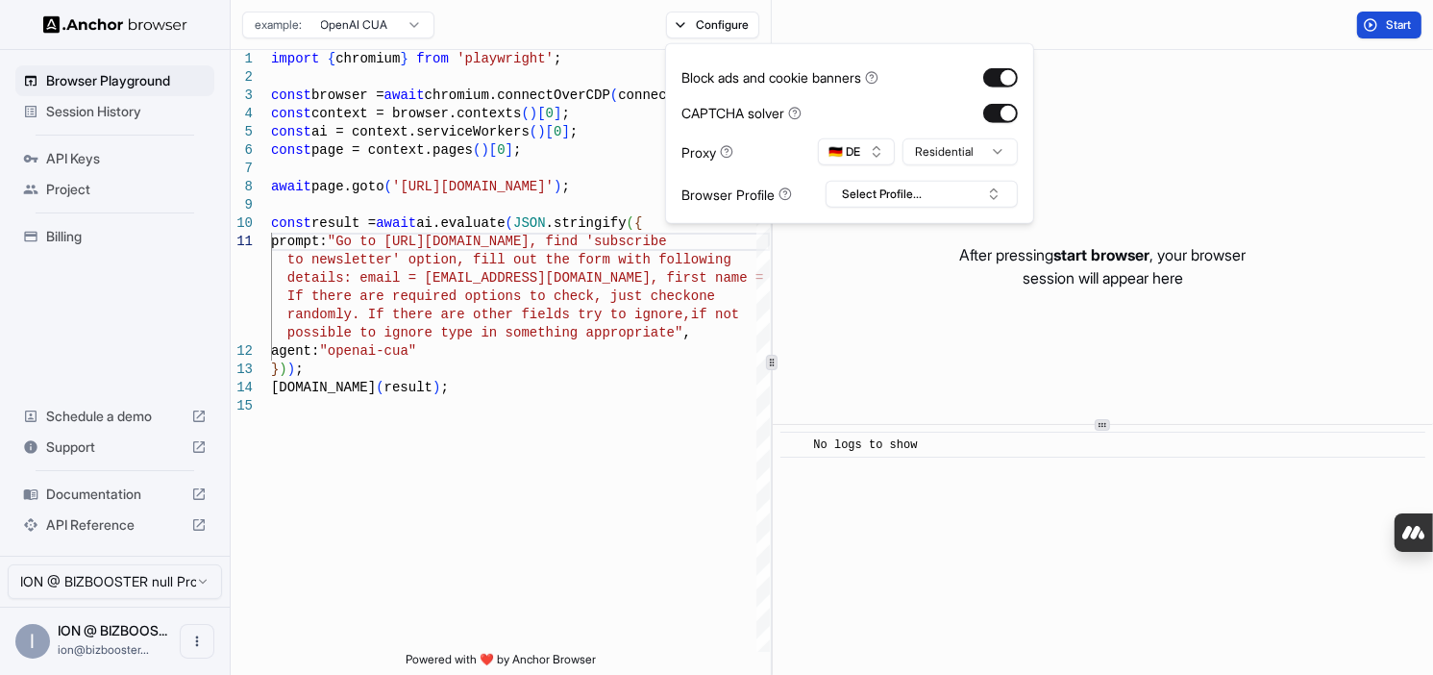
click at [1364, 28] on button "Start" at bounding box center [1389, 25] width 64 height 27
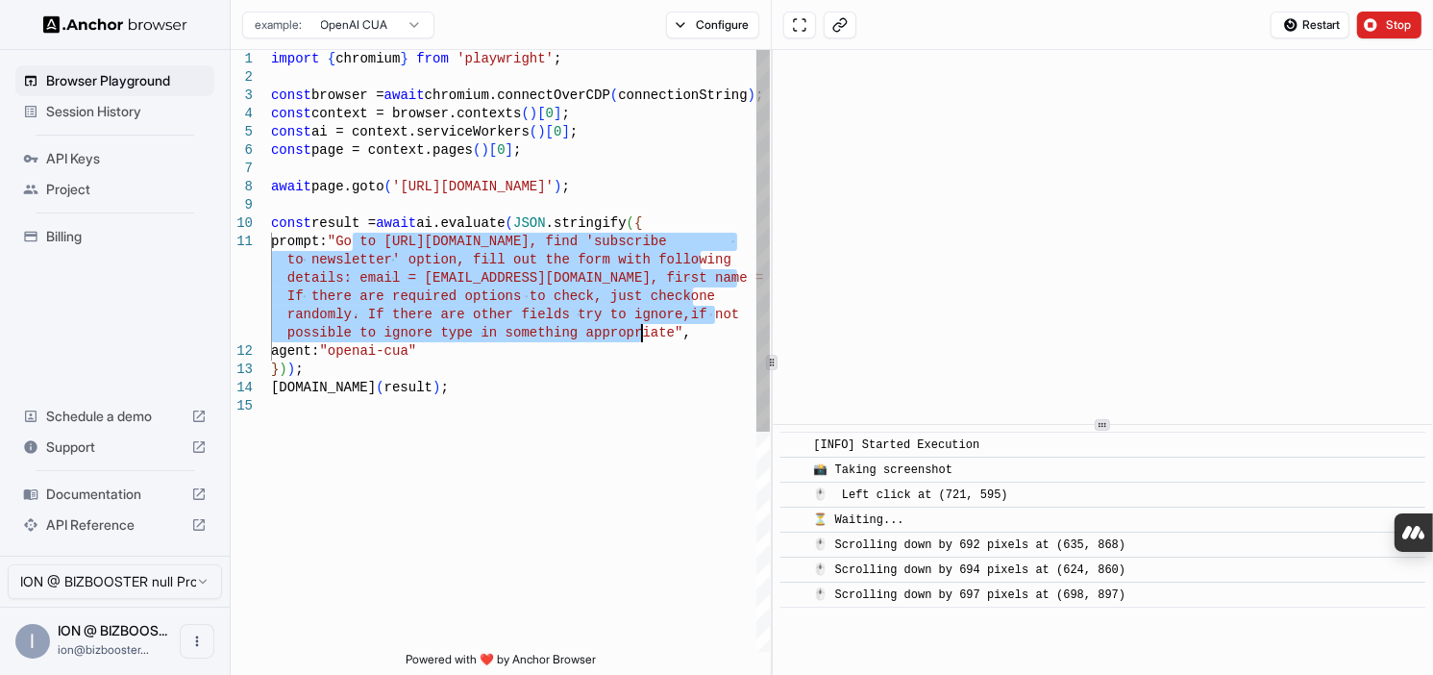
drag, startPoint x: 354, startPoint y: 239, endPoint x: 638, endPoint y: 330, distance: 298.5
click at [638, 330] on div "import { chromium } from 'playwright' ; const browser = await chromium.connectO…" at bounding box center [520, 524] width 499 height 949
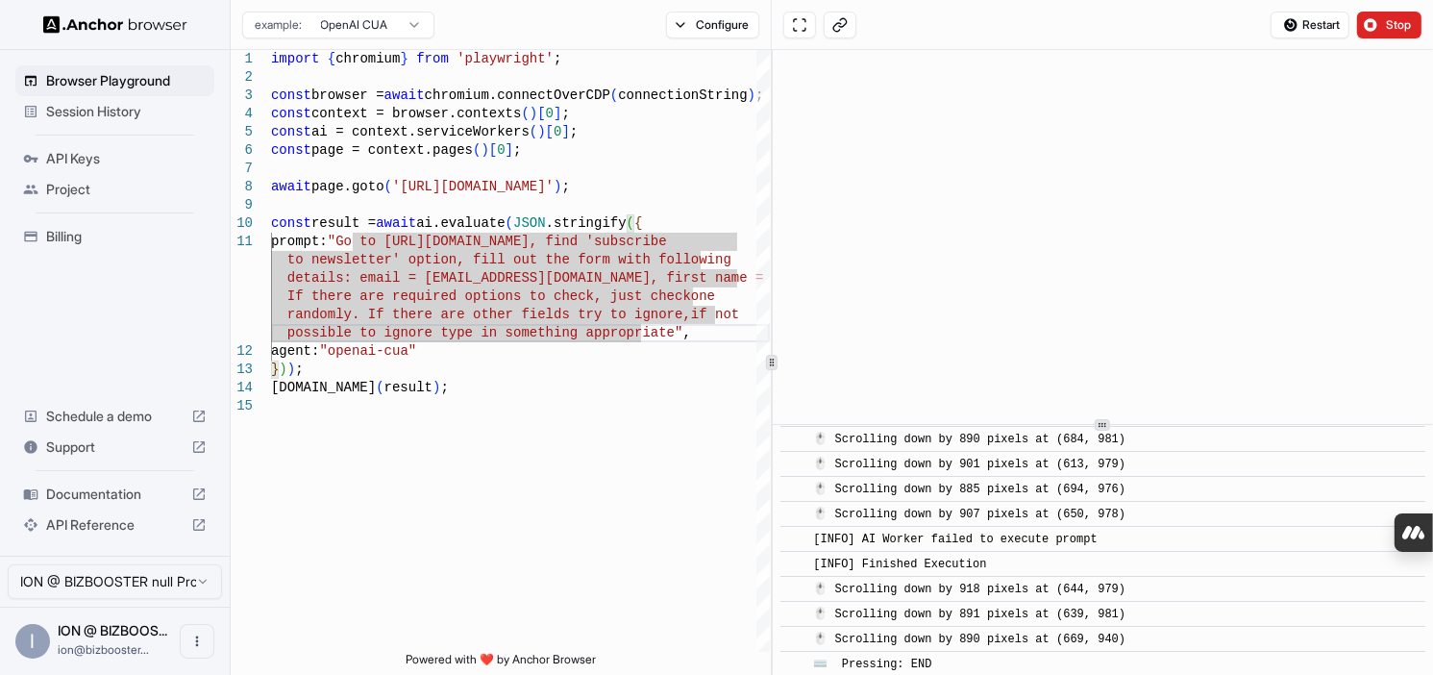
scroll to position [0, 0]
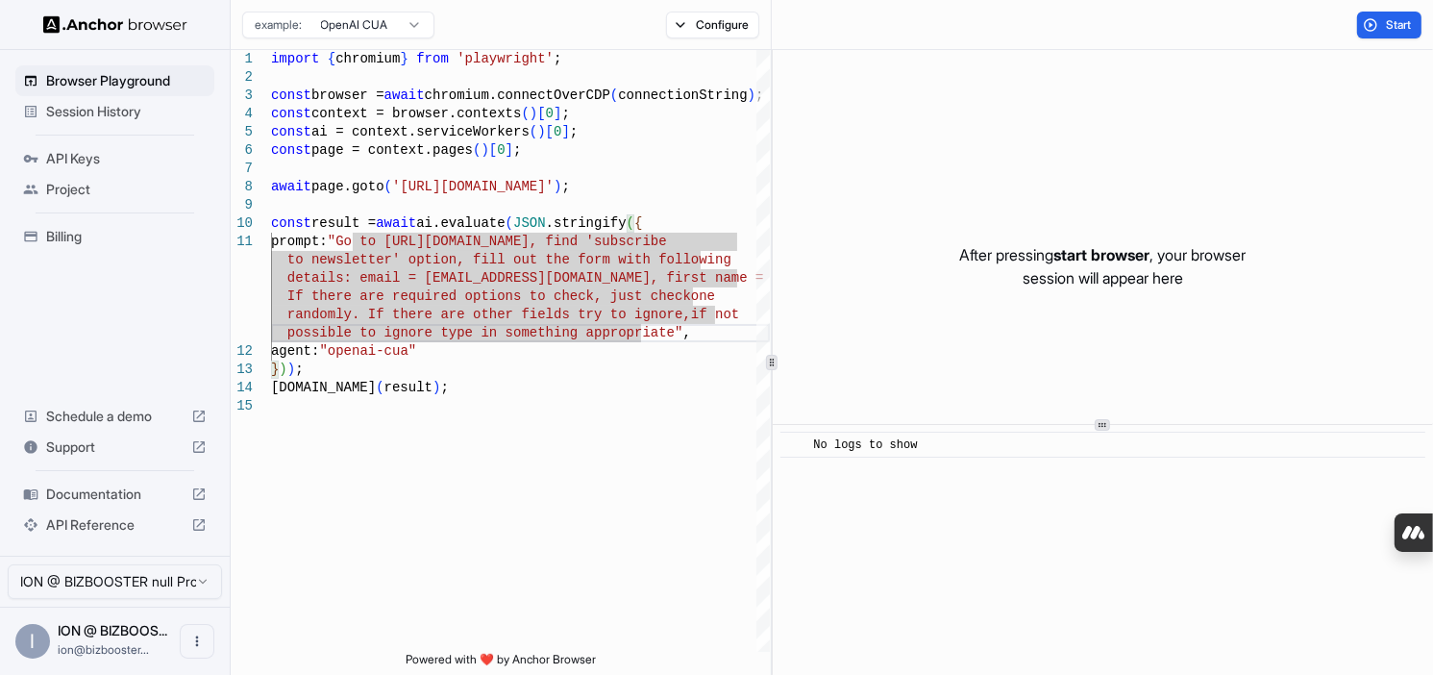
drag, startPoint x: 1429, startPoint y: 619, endPoint x: 1432, endPoint y: 314, distance: 304.7
click at [1432, 314] on div "After pressing start browser , your browser session will appear here ​ No logs …" at bounding box center [1103, 362] width 661 height 625
click at [56, 244] on span "Billing" at bounding box center [126, 236] width 161 height 19
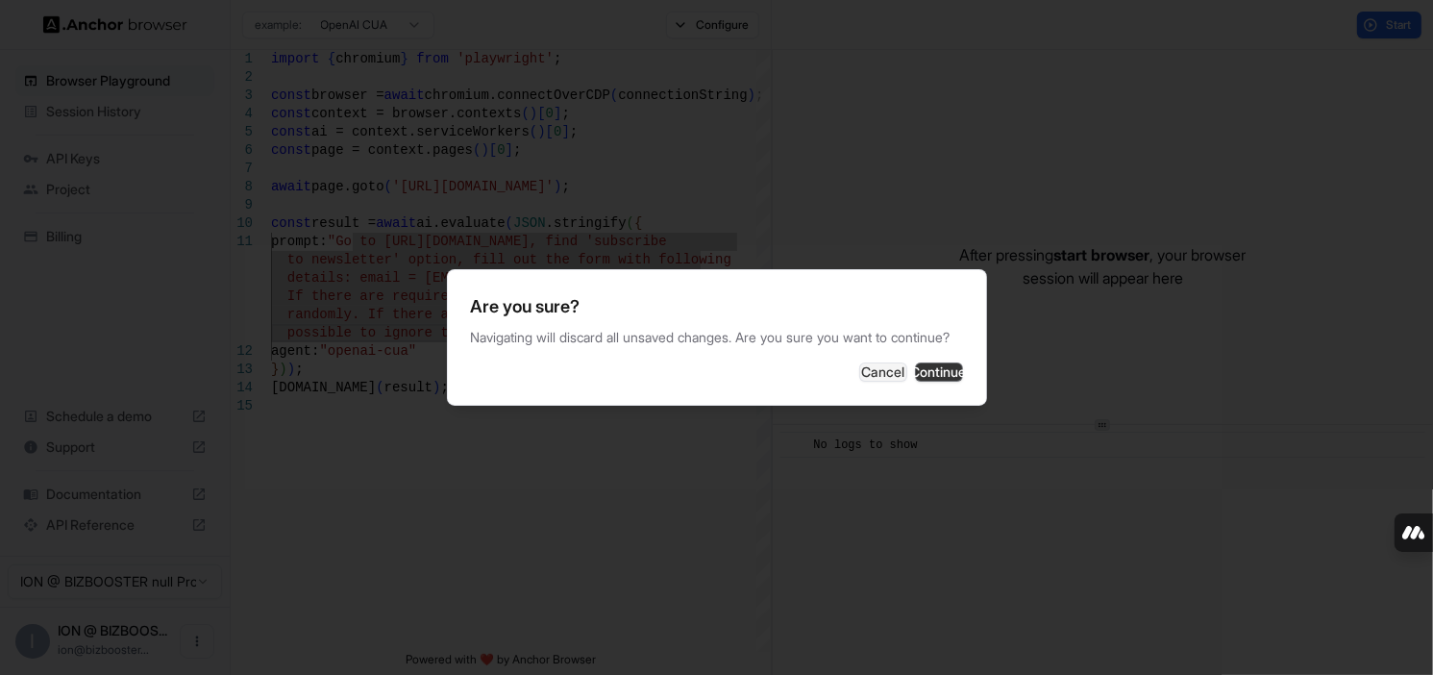
click at [935, 380] on button "Continue" at bounding box center [939, 371] width 48 height 19
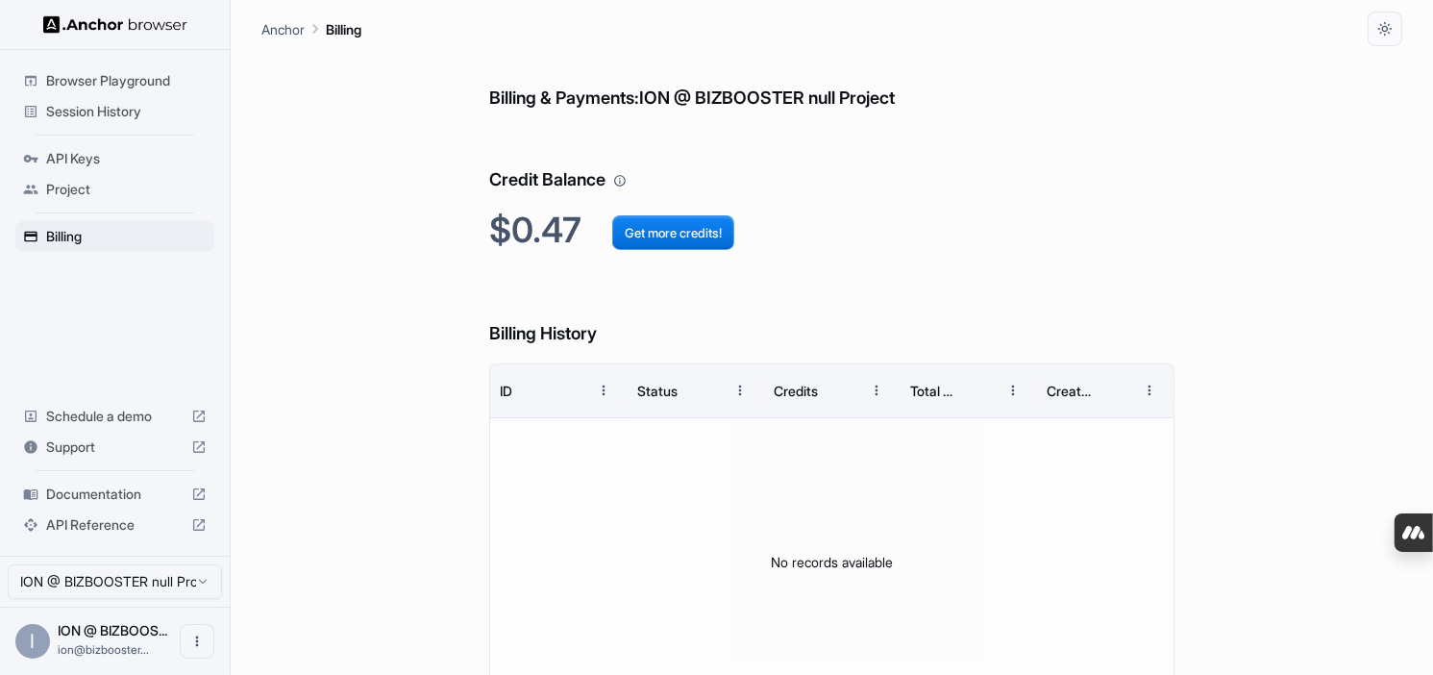
click at [120, 115] on span "Session History" at bounding box center [126, 111] width 161 height 19
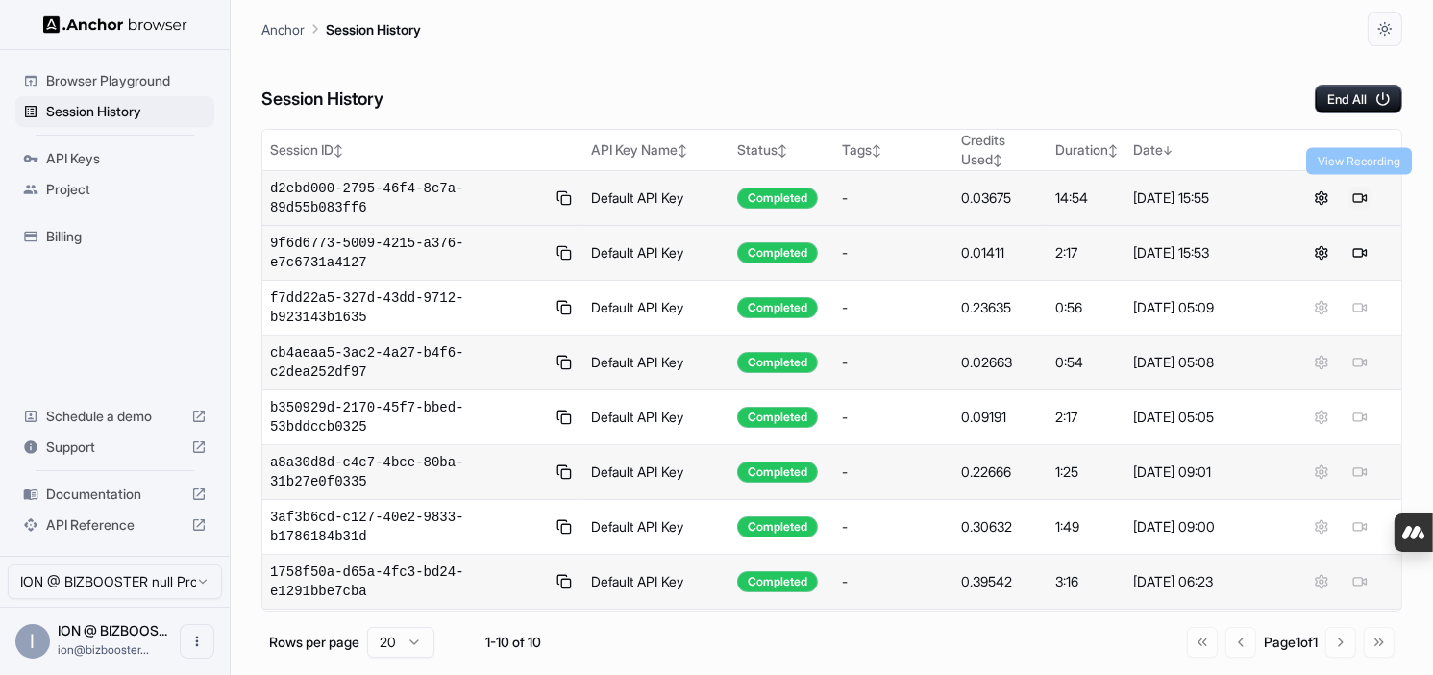
click at [1355, 193] on button at bounding box center [1360, 197] width 23 height 23
